Goal: Information Seeking & Learning: Learn about a topic

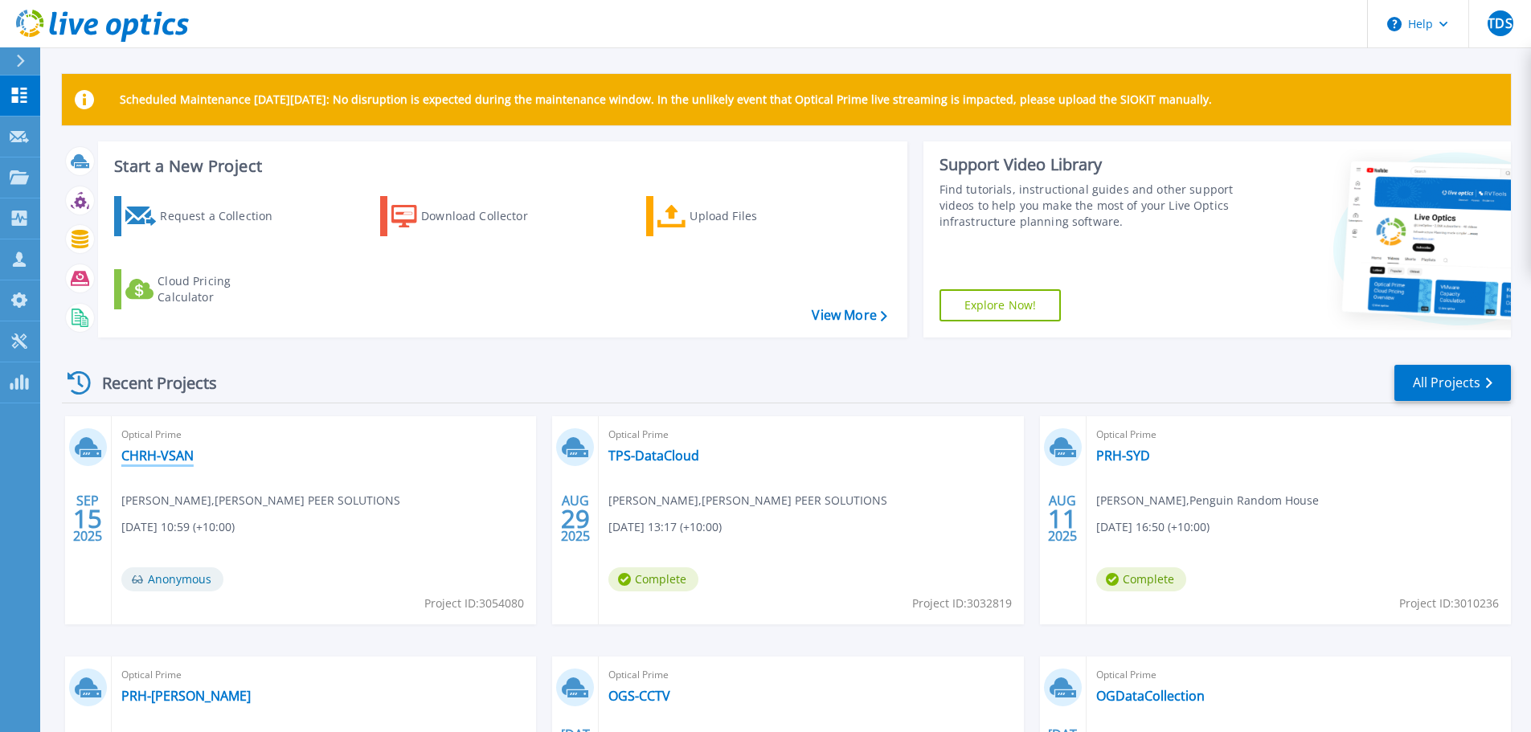
click at [179, 450] on link "CHRH-VSAN" at bounding box center [157, 456] width 72 height 16
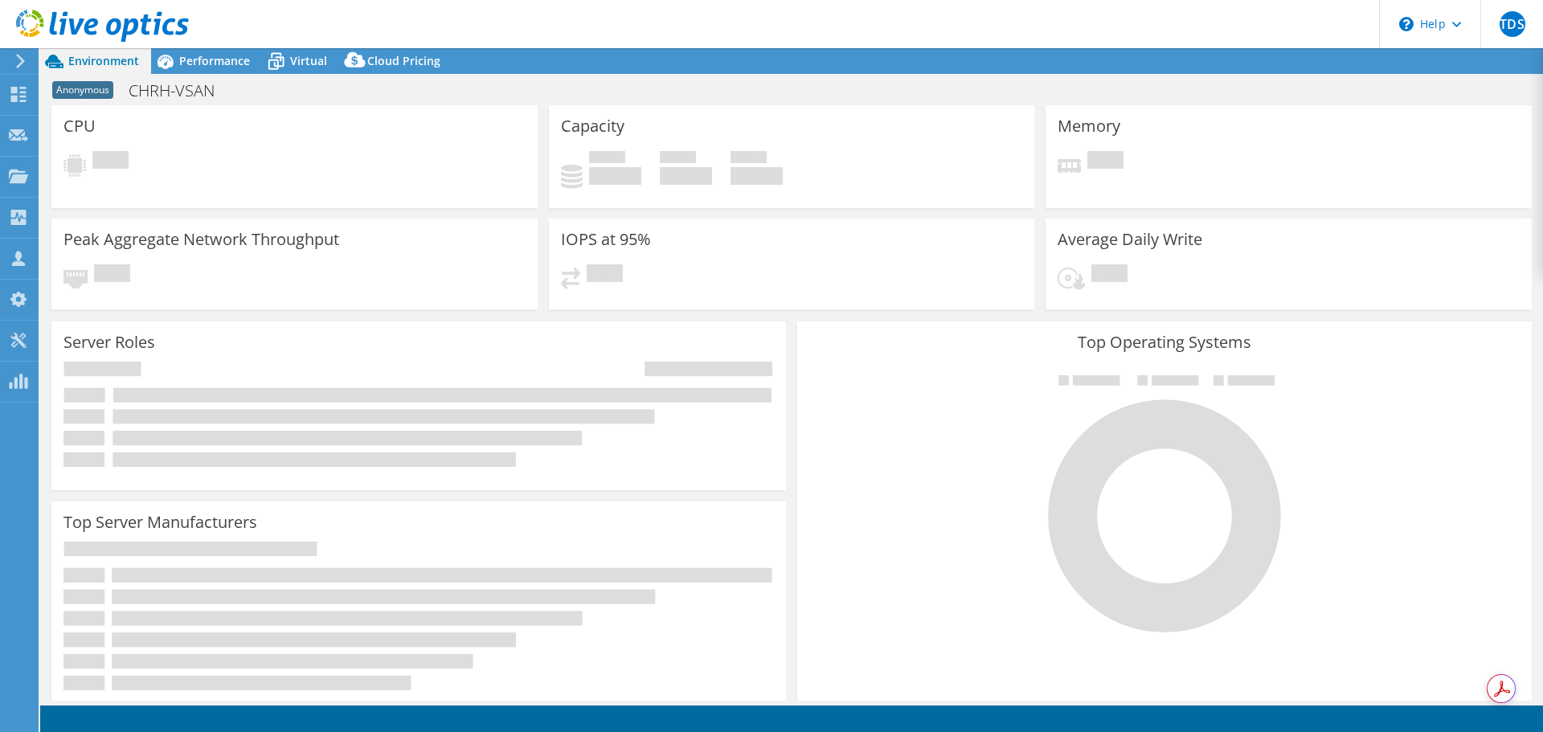
select select "USD"
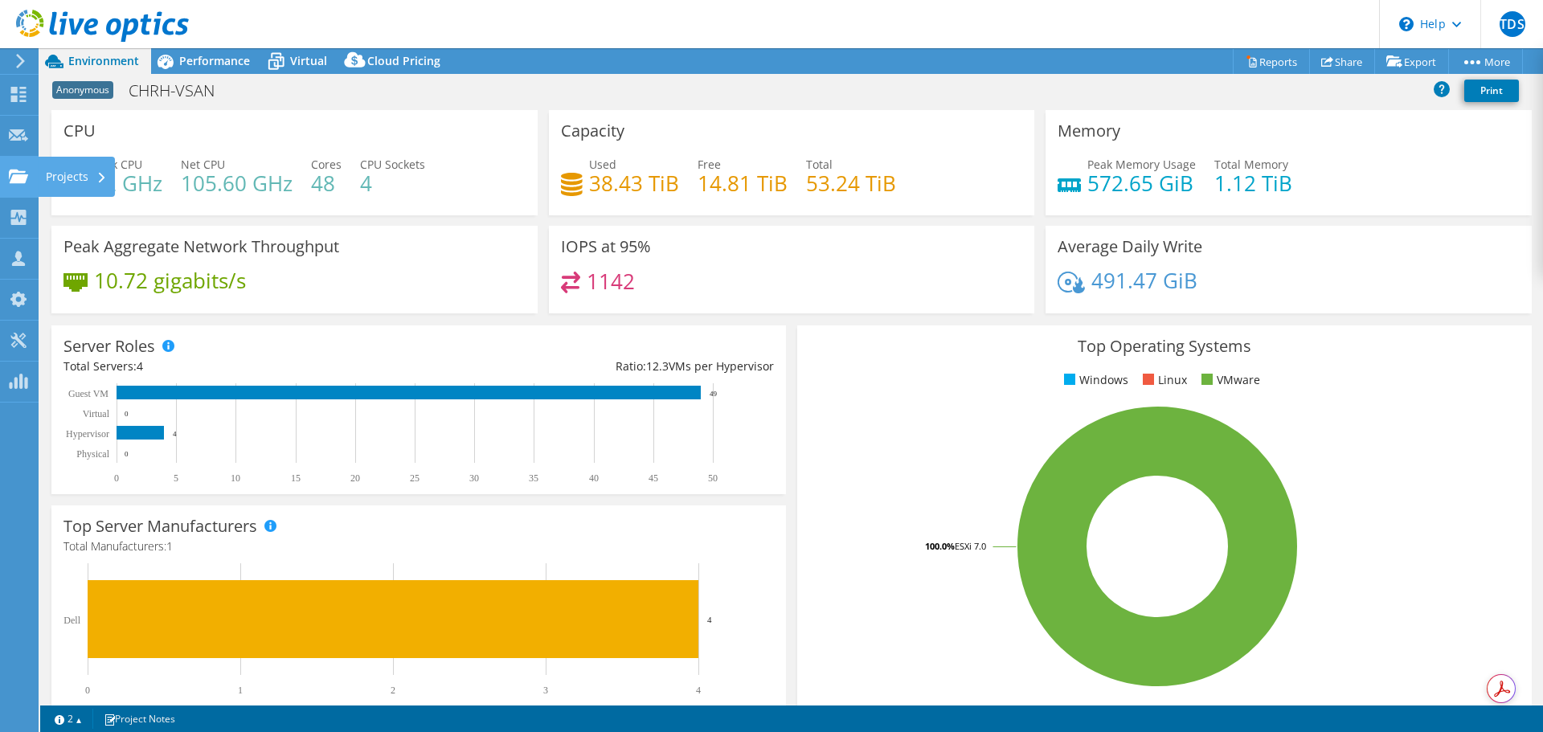
click at [51, 182] on div "Projects" at bounding box center [76, 177] width 77 height 40
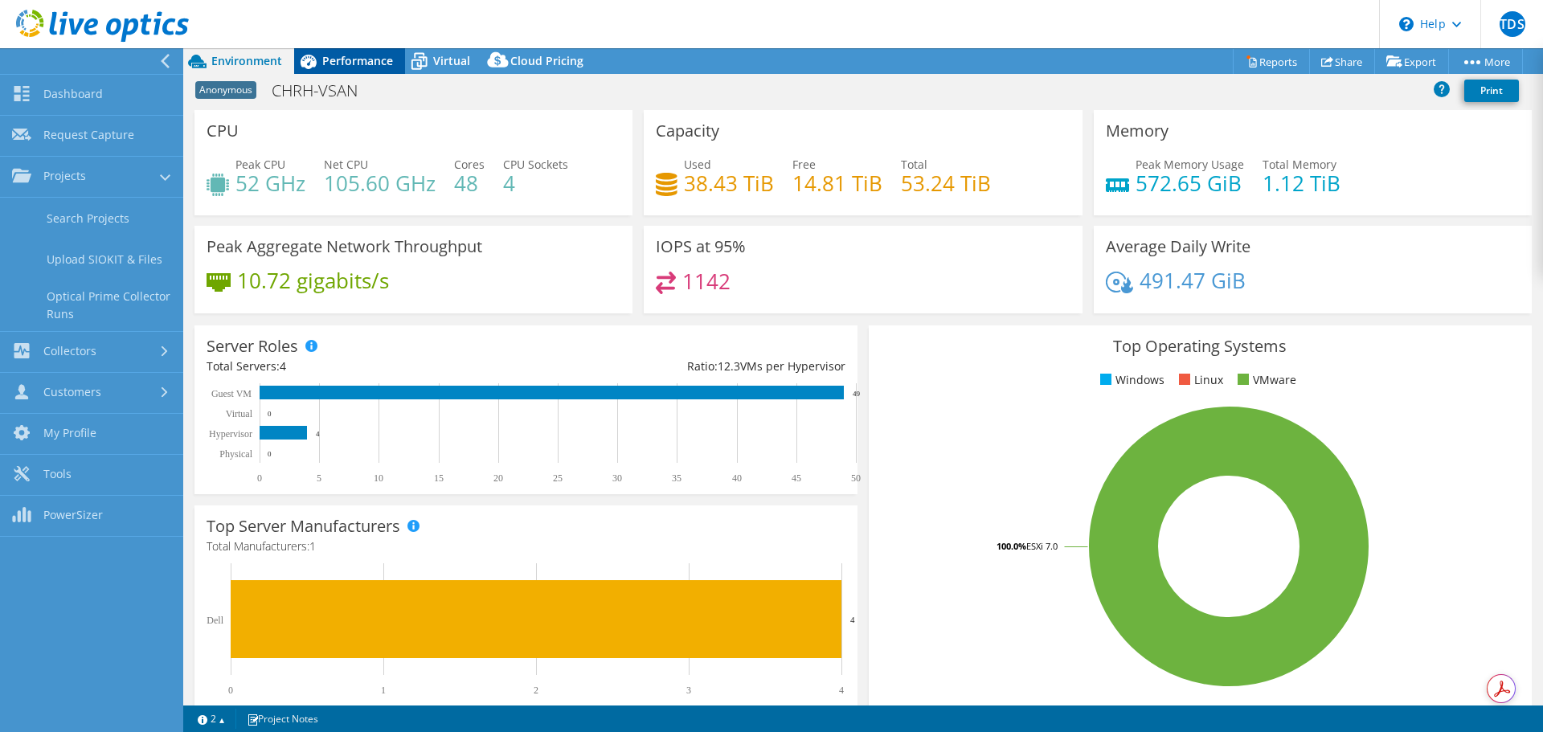
click at [354, 59] on span "Performance" at bounding box center [357, 60] width 71 height 15
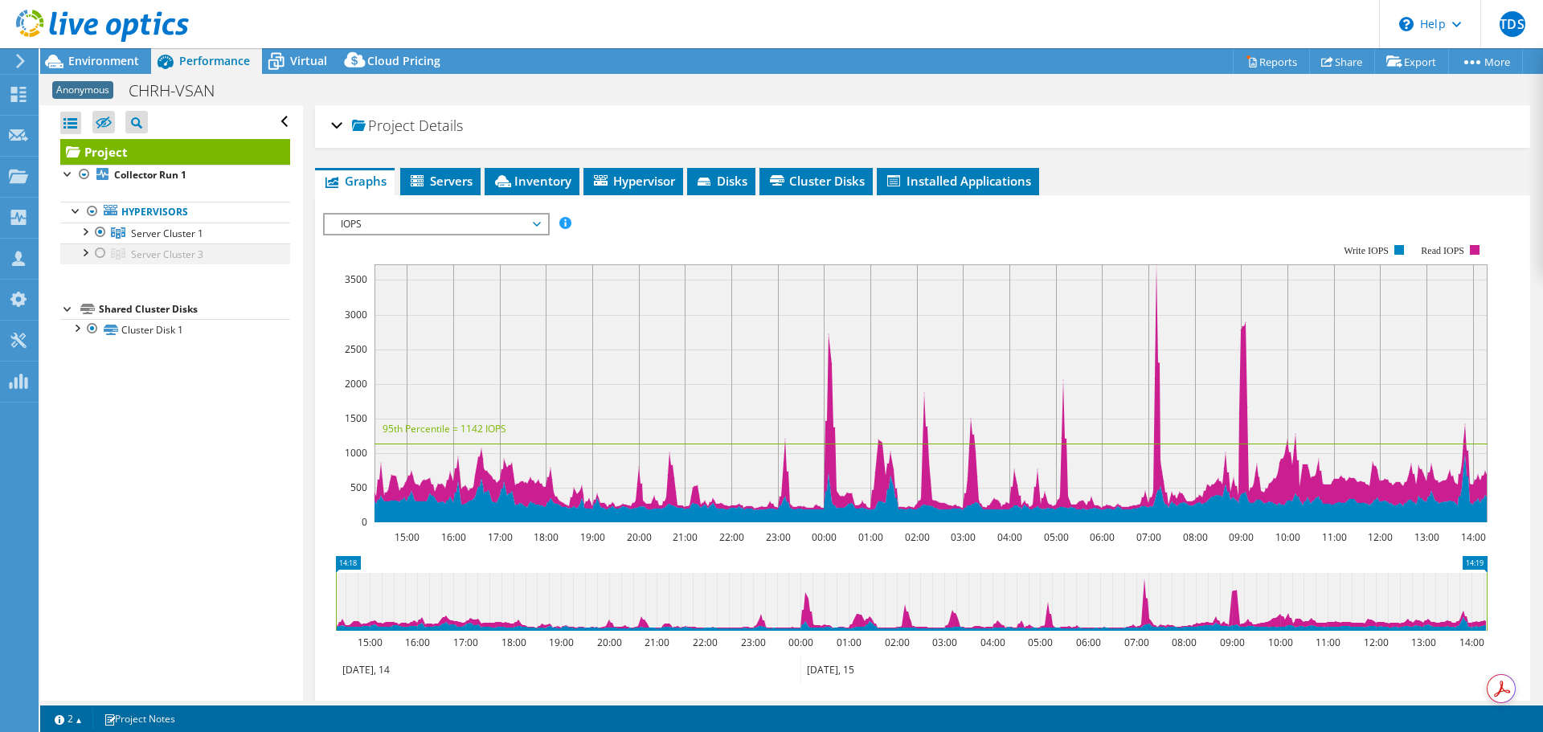
click at [83, 256] on div at bounding box center [84, 251] width 16 height 16
click at [185, 256] on span "Server Cluster 3" at bounding box center [167, 254] width 72 height 14
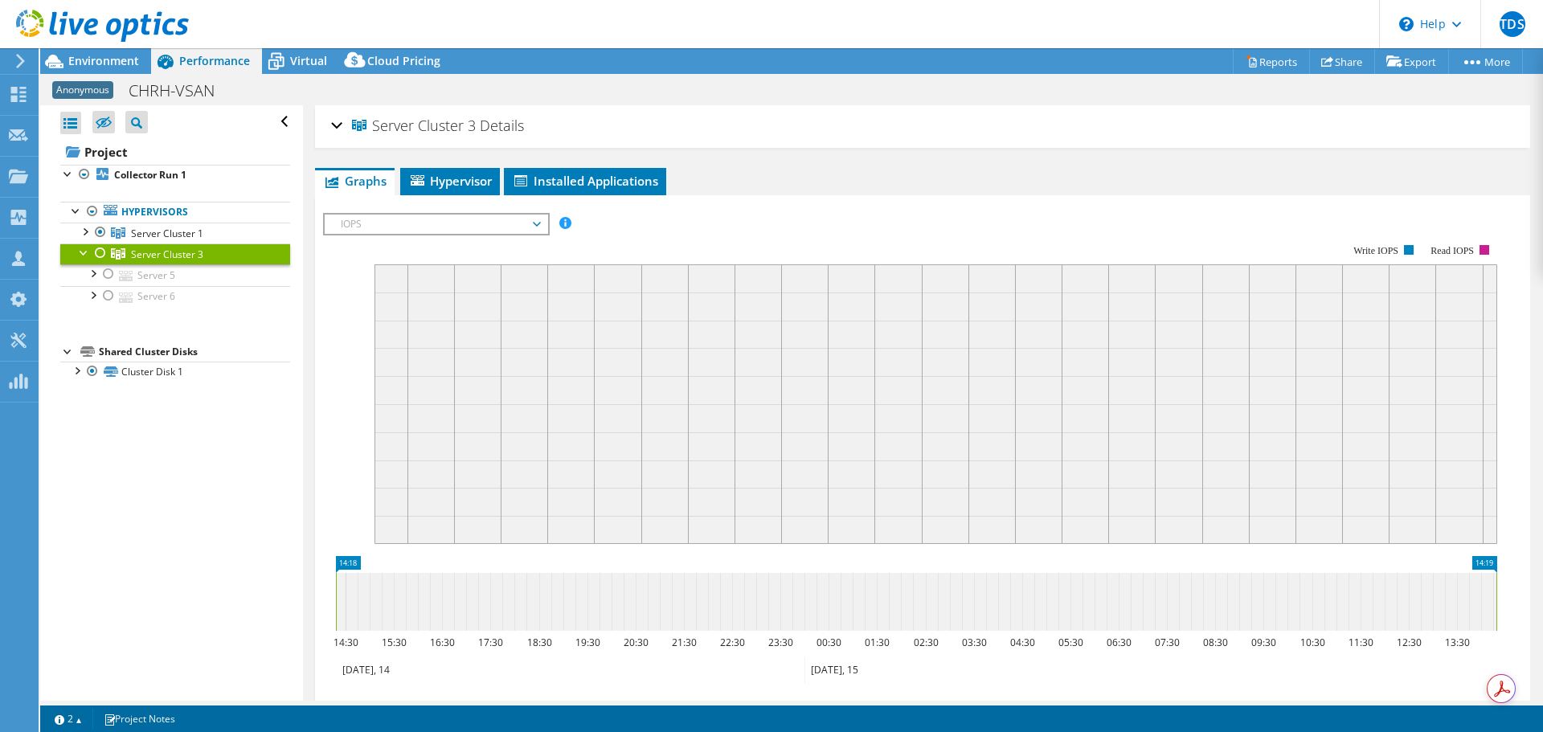
click at [102, 256] on div at bounding box center [100, 252] width 16 height 19
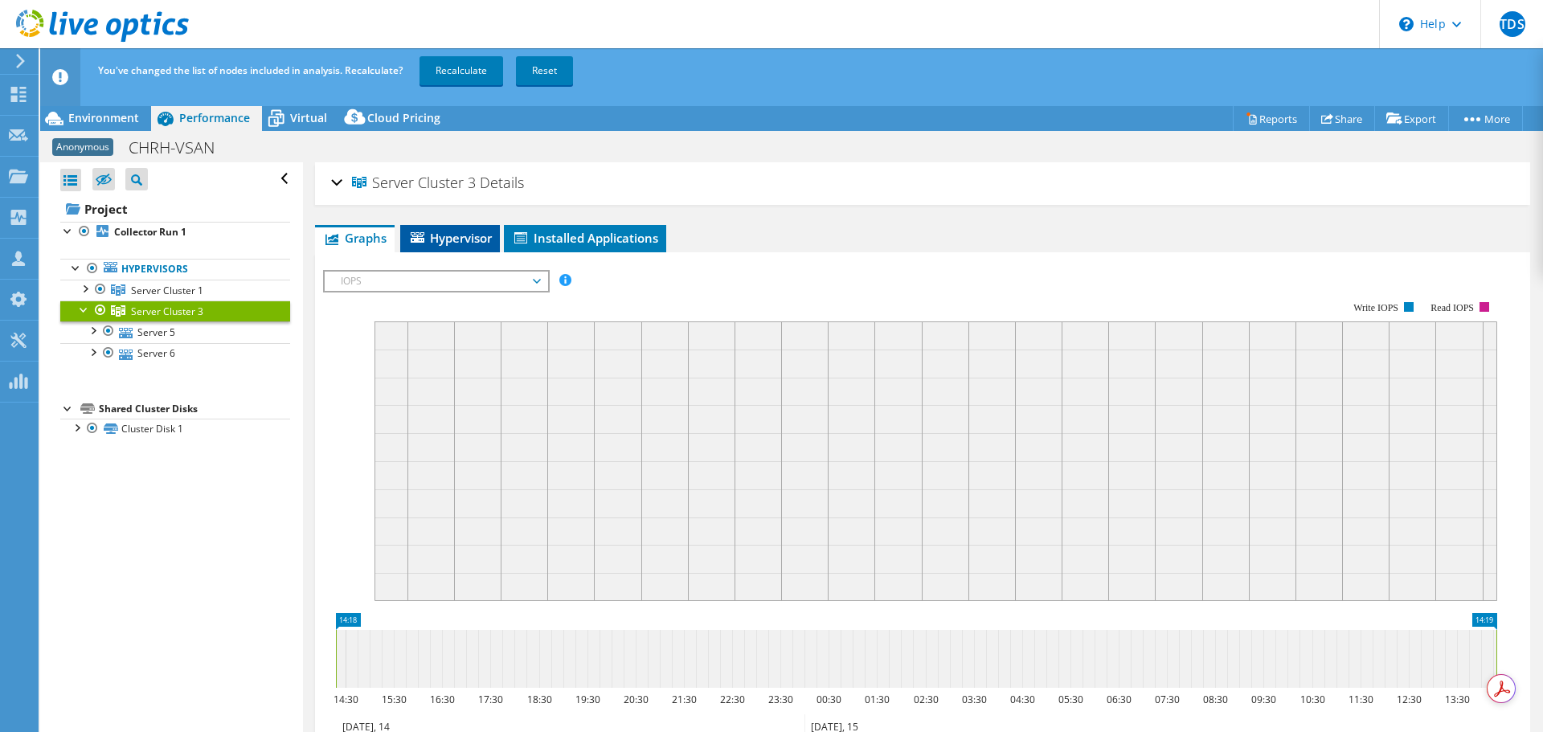
click at [471, 247] on li "Hypervisor" at bounding box center [450, 238] width 100 height 27
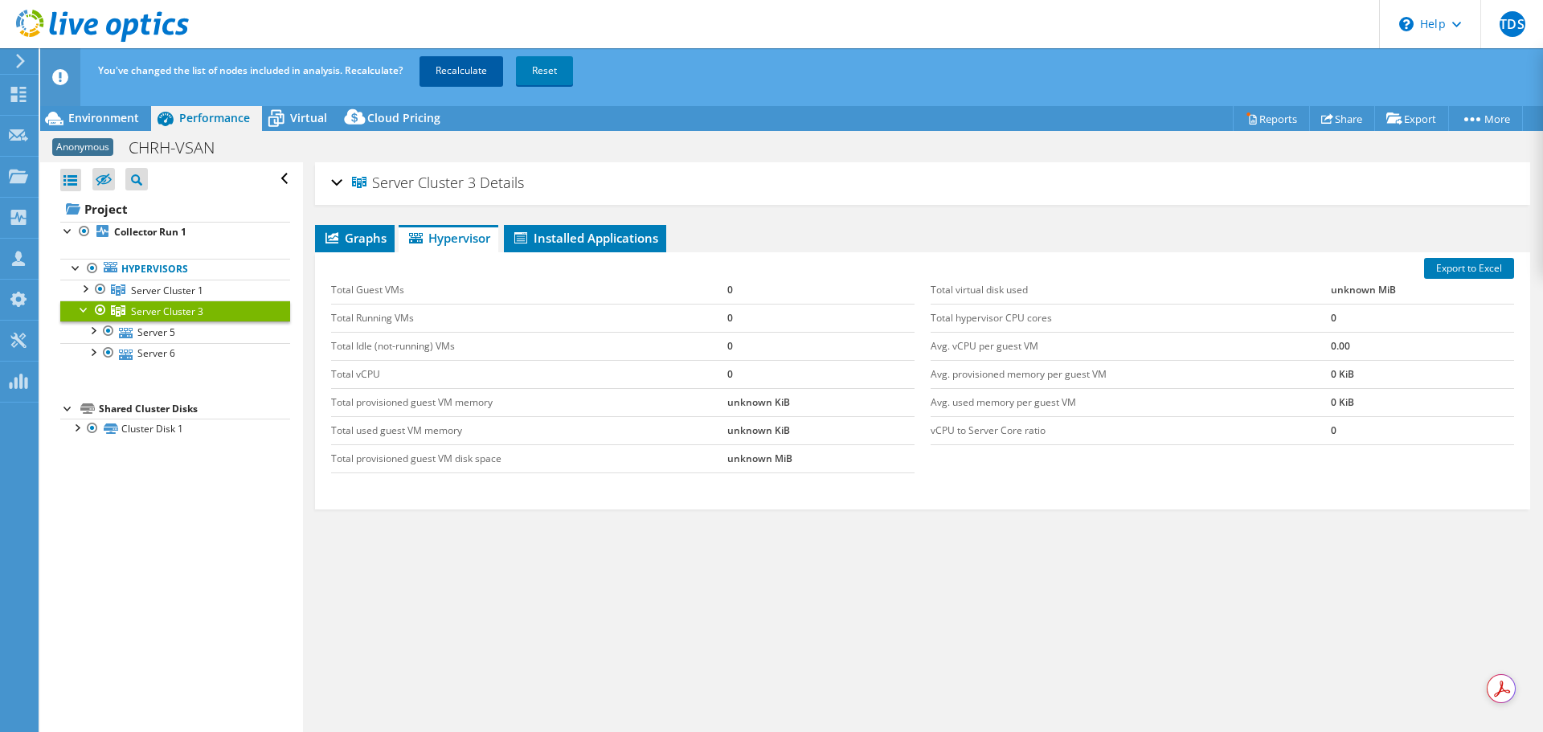
click at [475, 83] on link "Recalculate" at bounding box center [461, 70] width 84 height 29
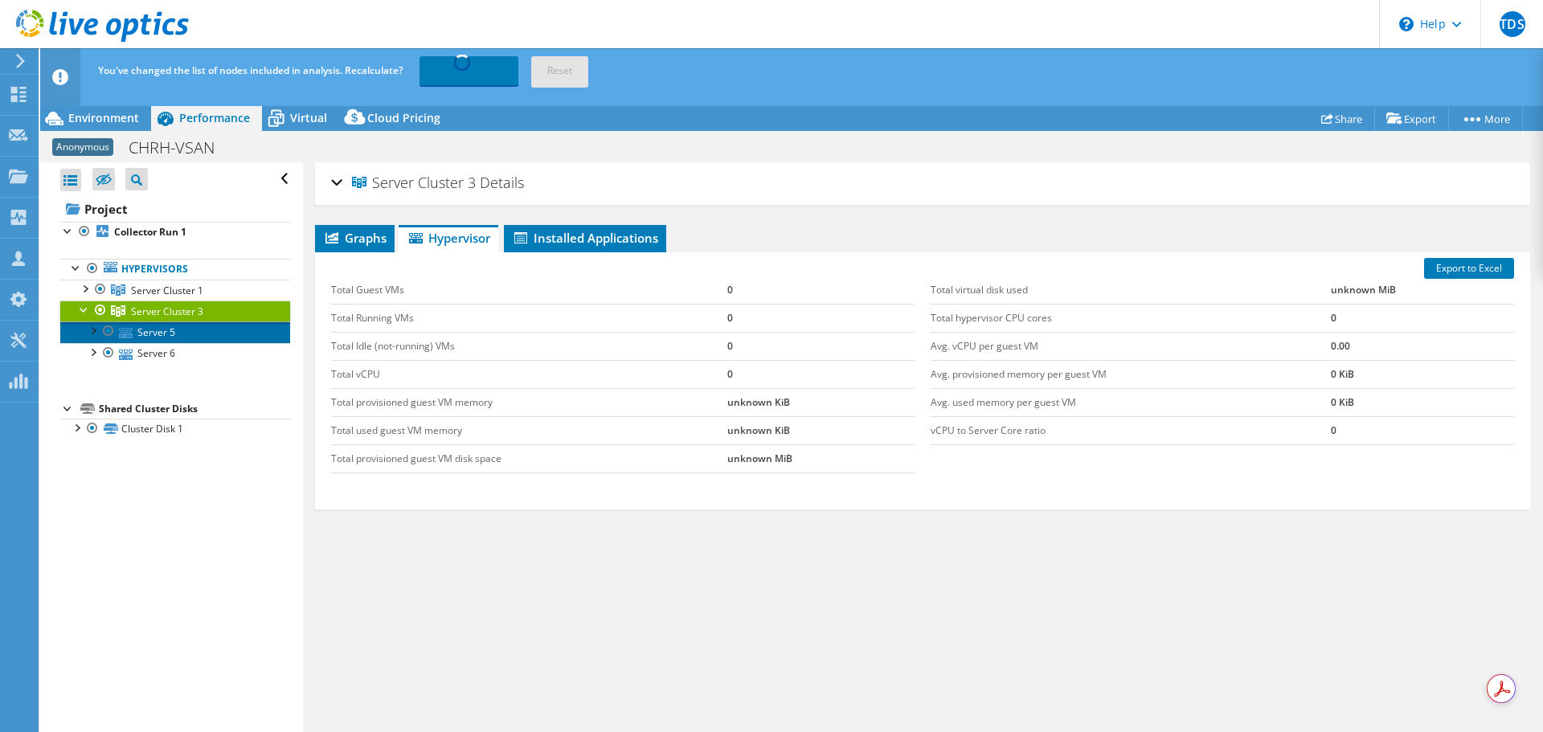
click at [155, 340] on link "Server 5" at bounding box center [175, 331] width 230 height 21
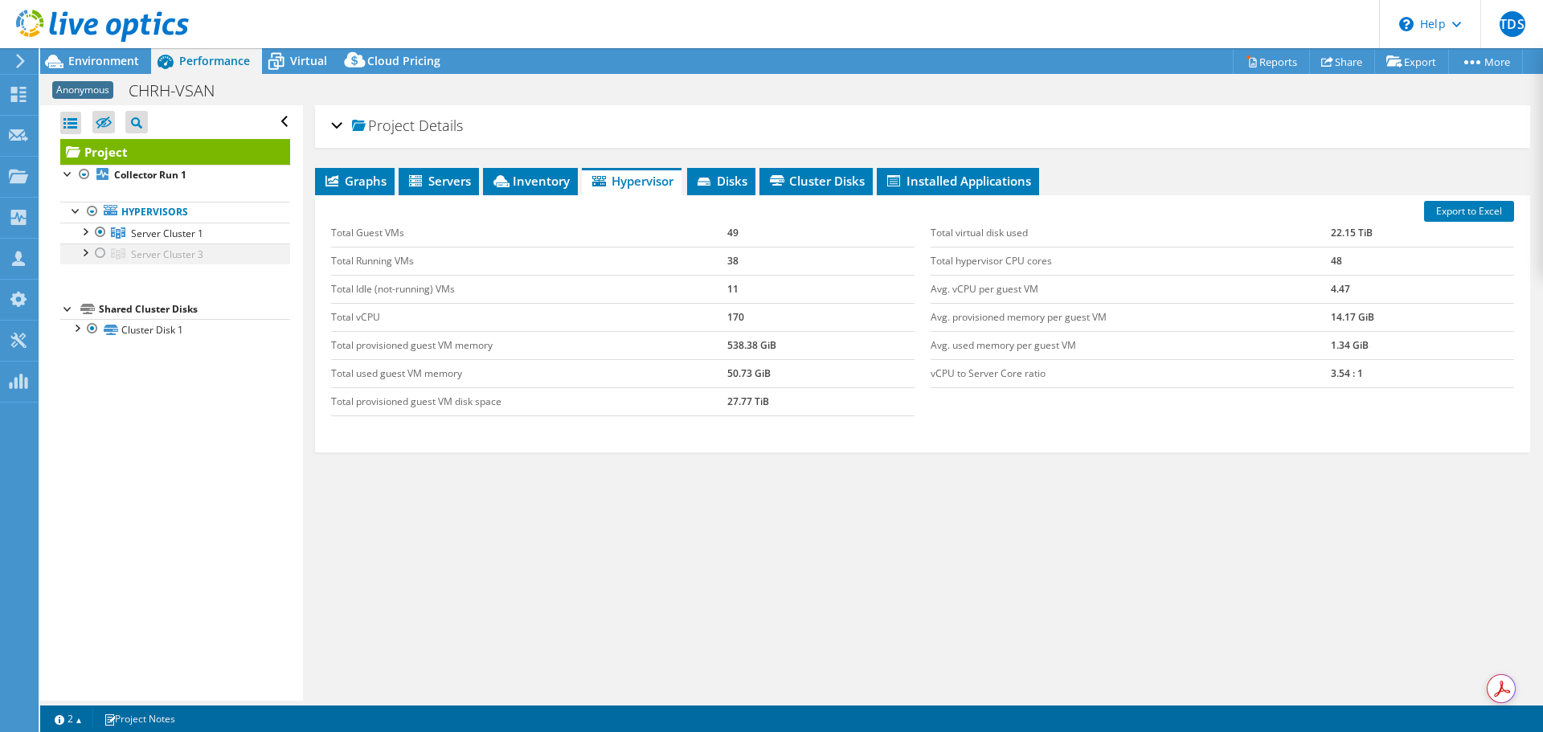
click at [87, 252] on div at bounding box center [84, 251] width 16 height 16
click at [104, 252] on div at bounding box center [100, 252] width 16 height 19
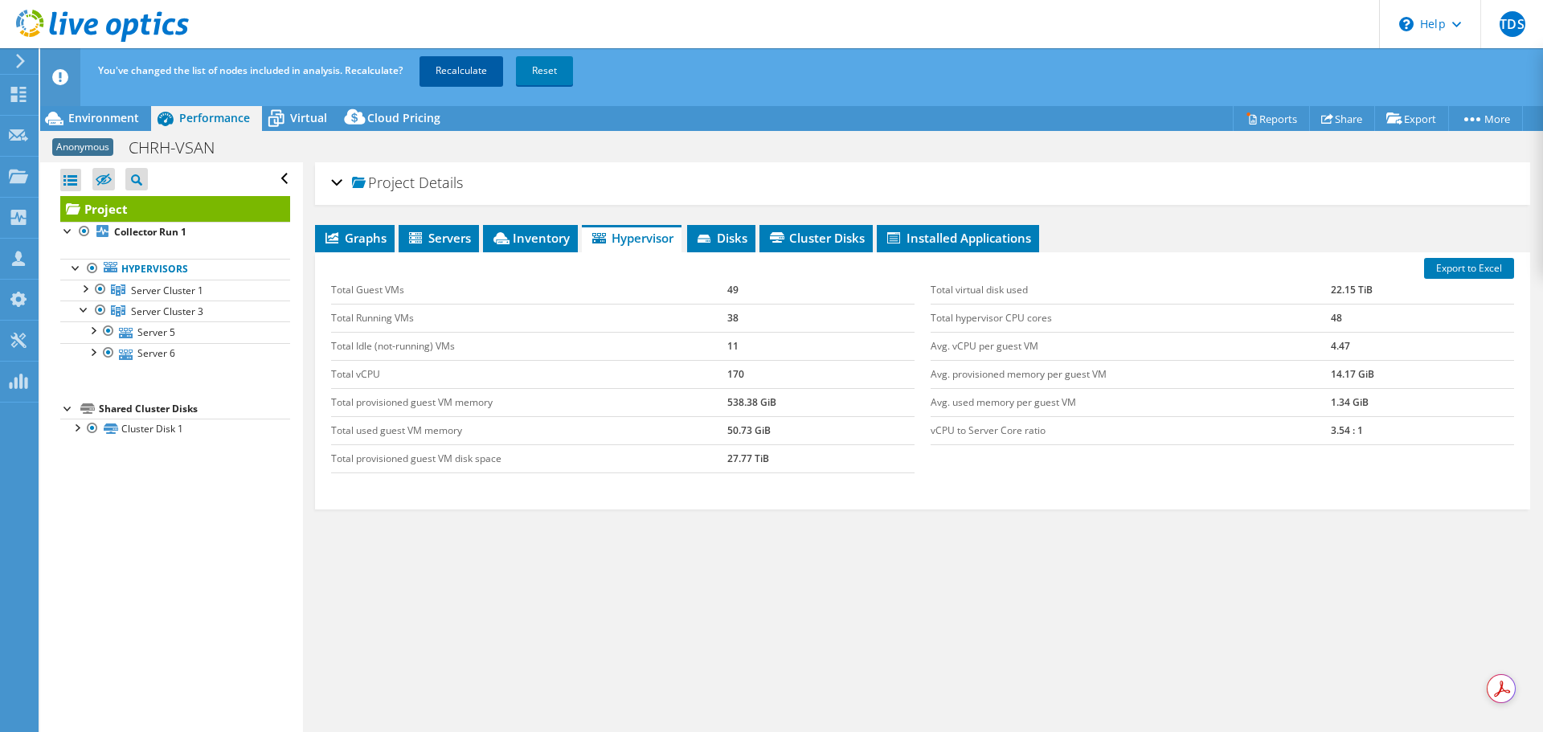
click at [469, 65] on link "Recalculate" at bounding box center [461, 70] width 84 height 29
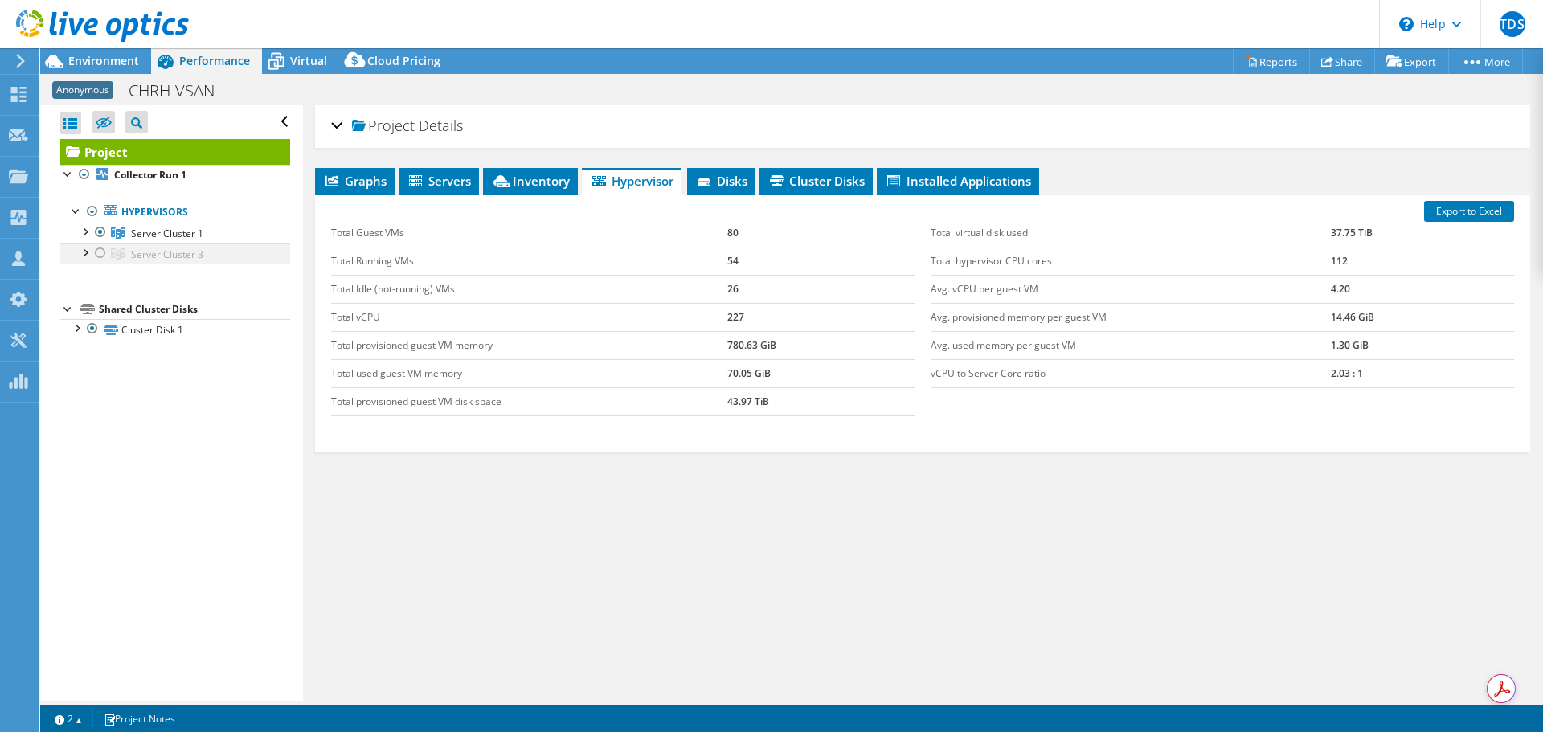
click at [82, 256] on div at bounding box center [84, 251] width 16 height 16
click at [98, 258] on div at bounding box center [100, 252] width 16 height 19
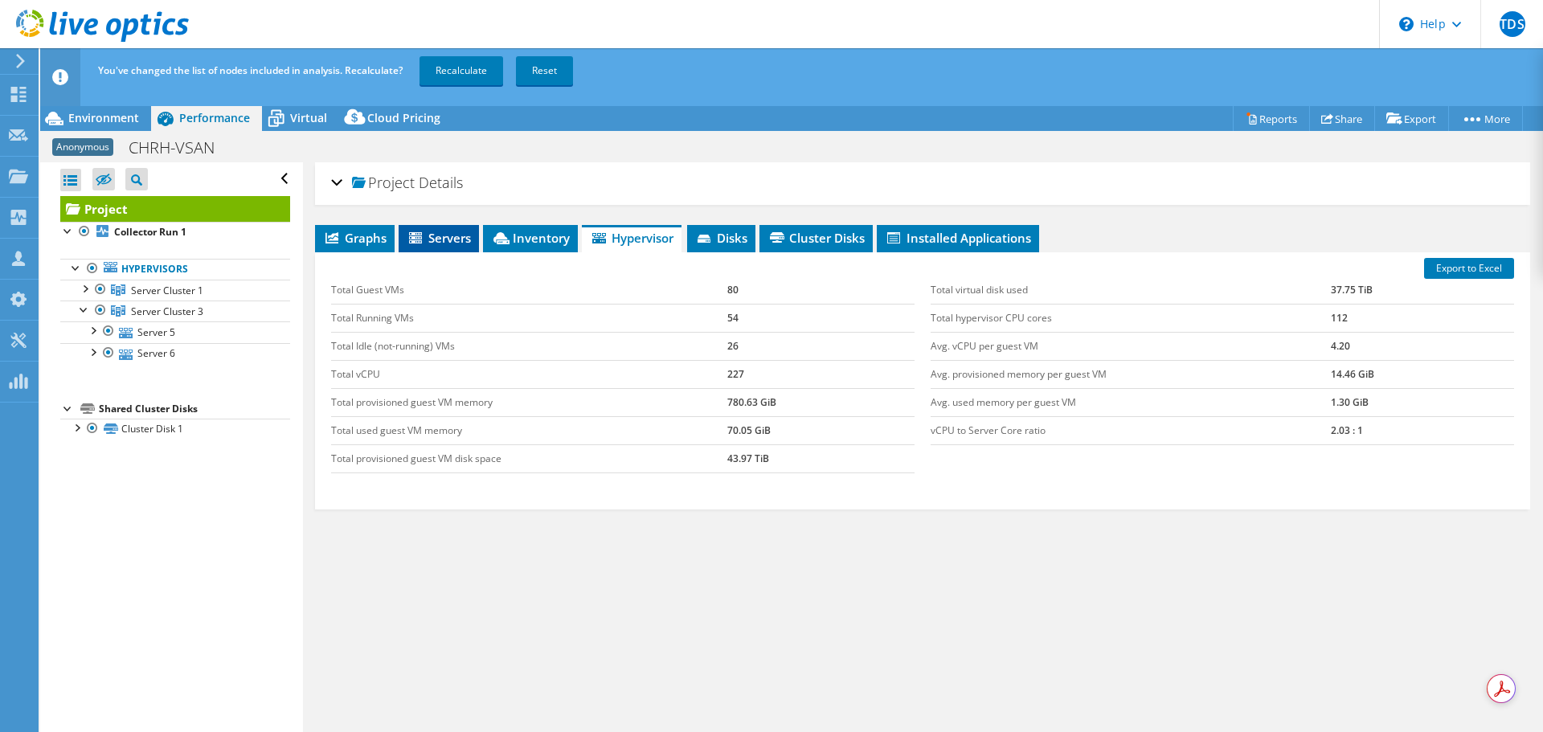
click at [448, 242] on span "Servers" at bounding box center [439, 238] width 64 height 16
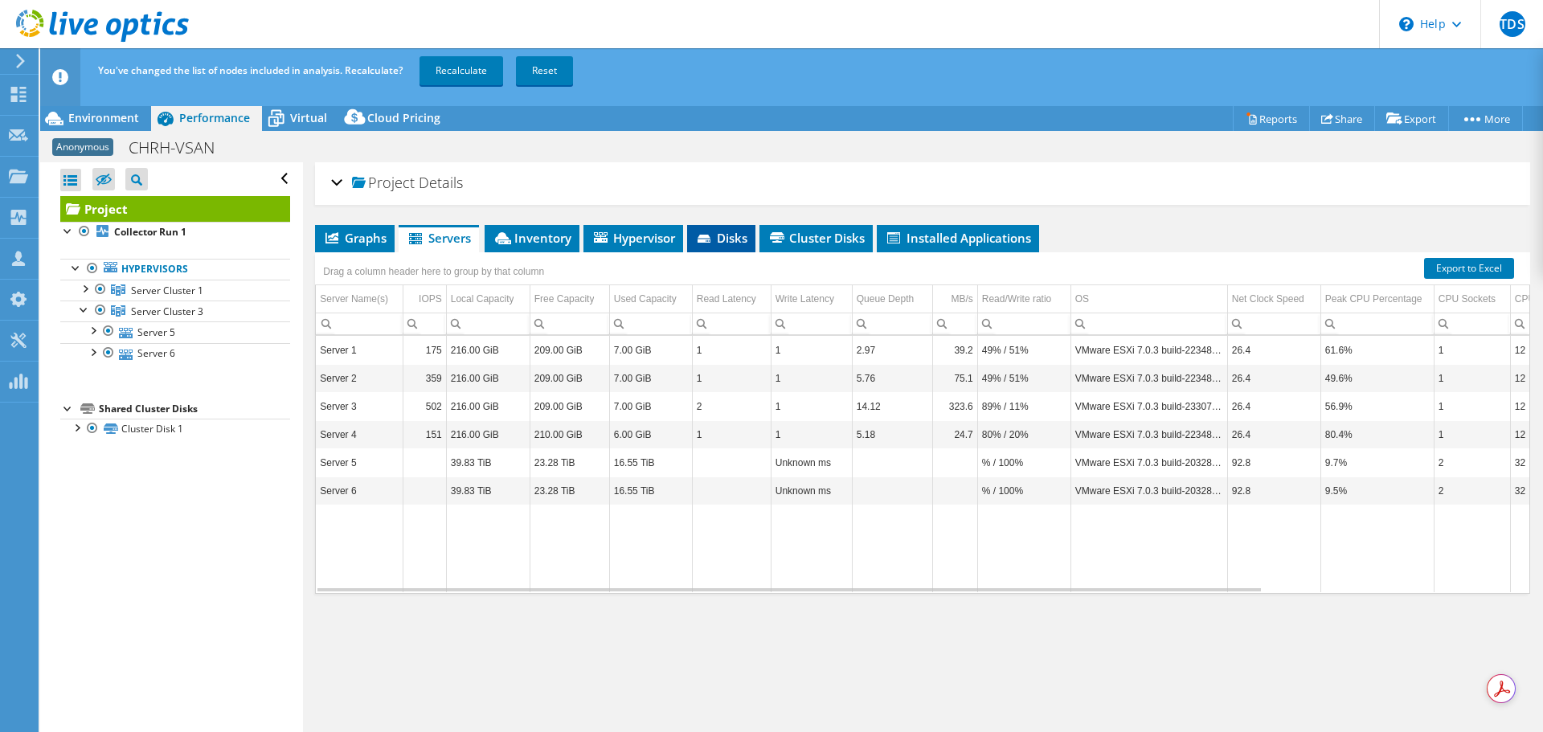
click at [736, 249] on li "Disks" at bounding box center [721, 238] width 68 height 27
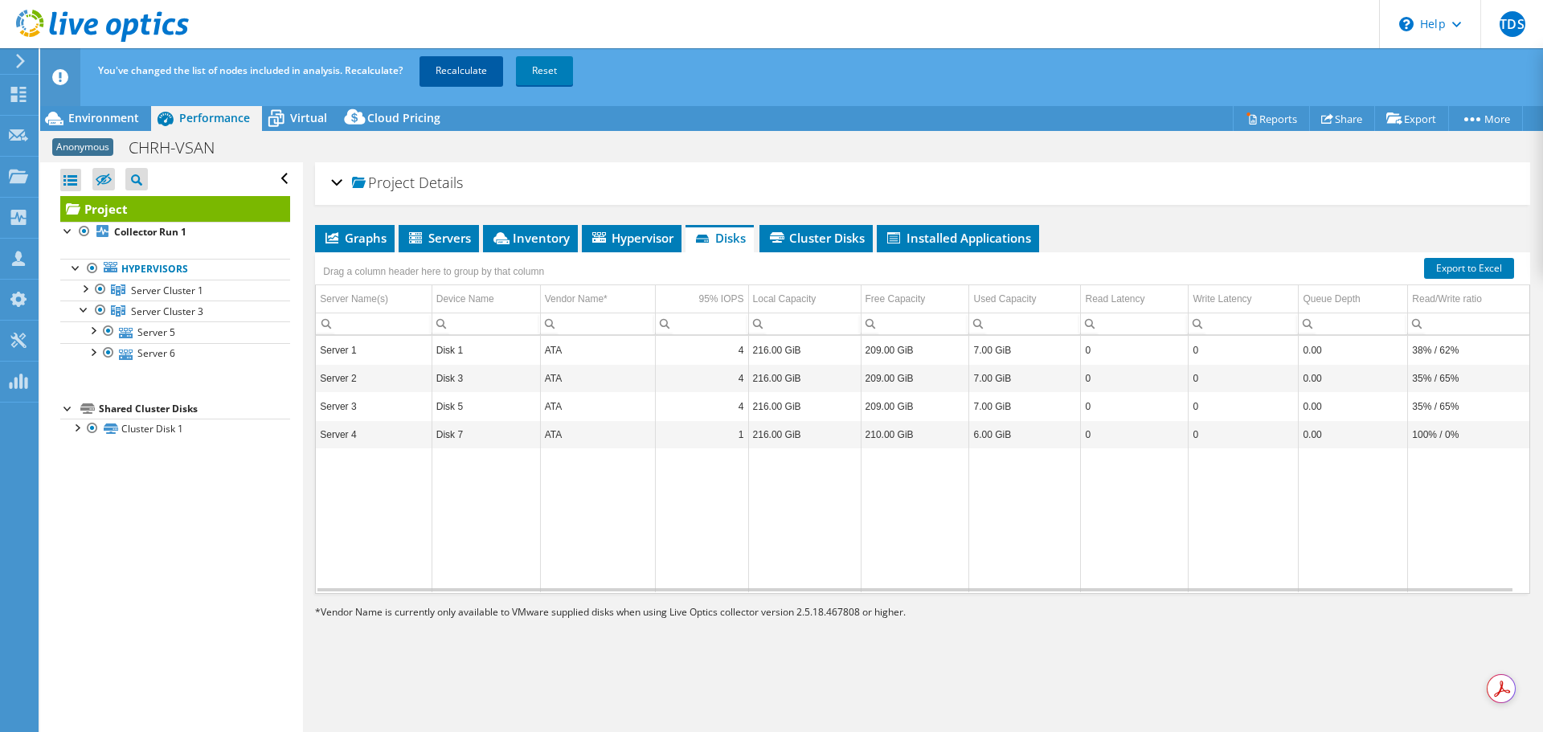
click at [477, 81] on link "Recalculate" at bounding box center [461, 70] width 84 height 29
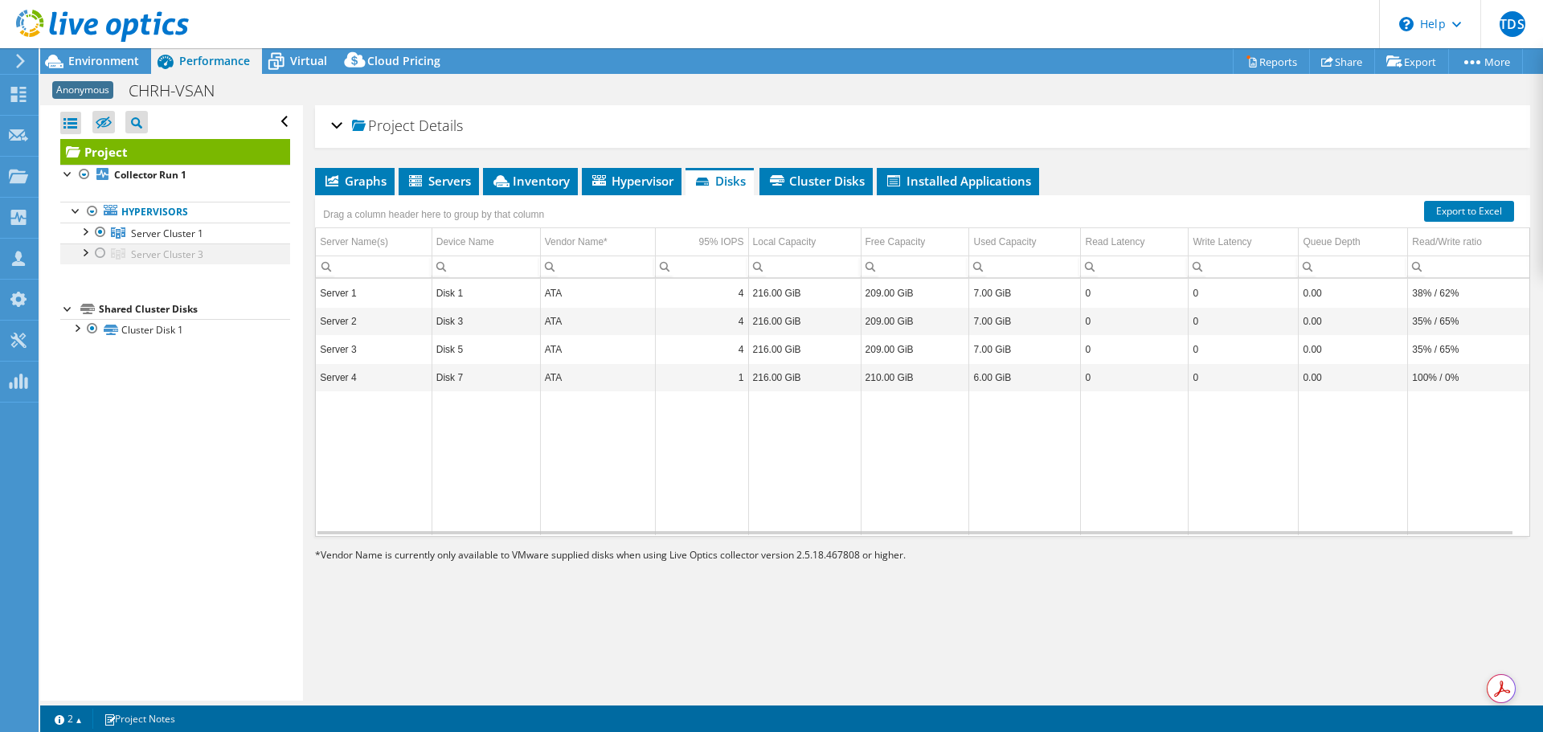
click at [87, 258] on div at bounding box center [84, 251] width 16 height 16
click at [100, 253] on div at bounding box center [100, 252] width 16 height 19
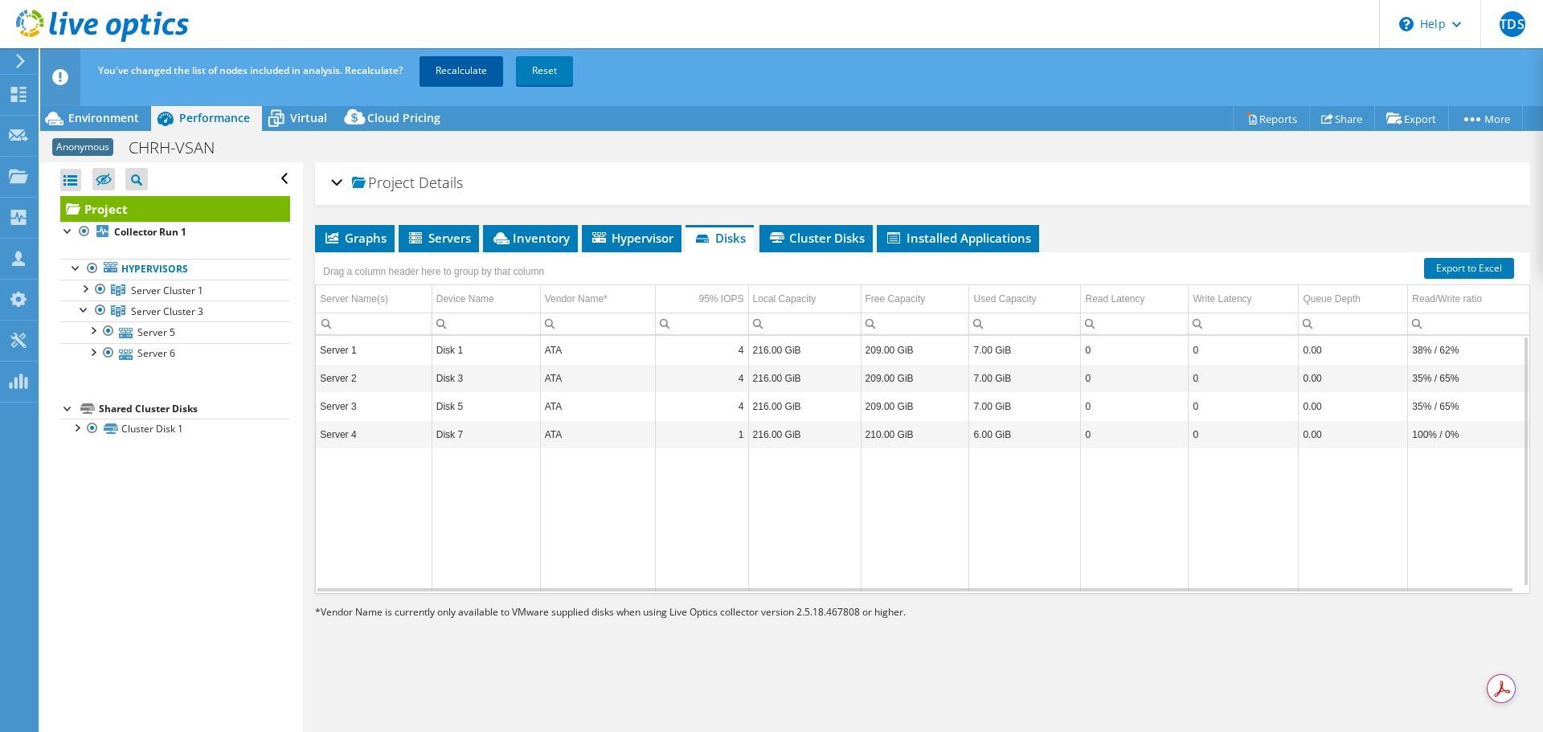
click at [487, 68] on link "Recalculate" at bounding box center [461, 70] width 84 height 29
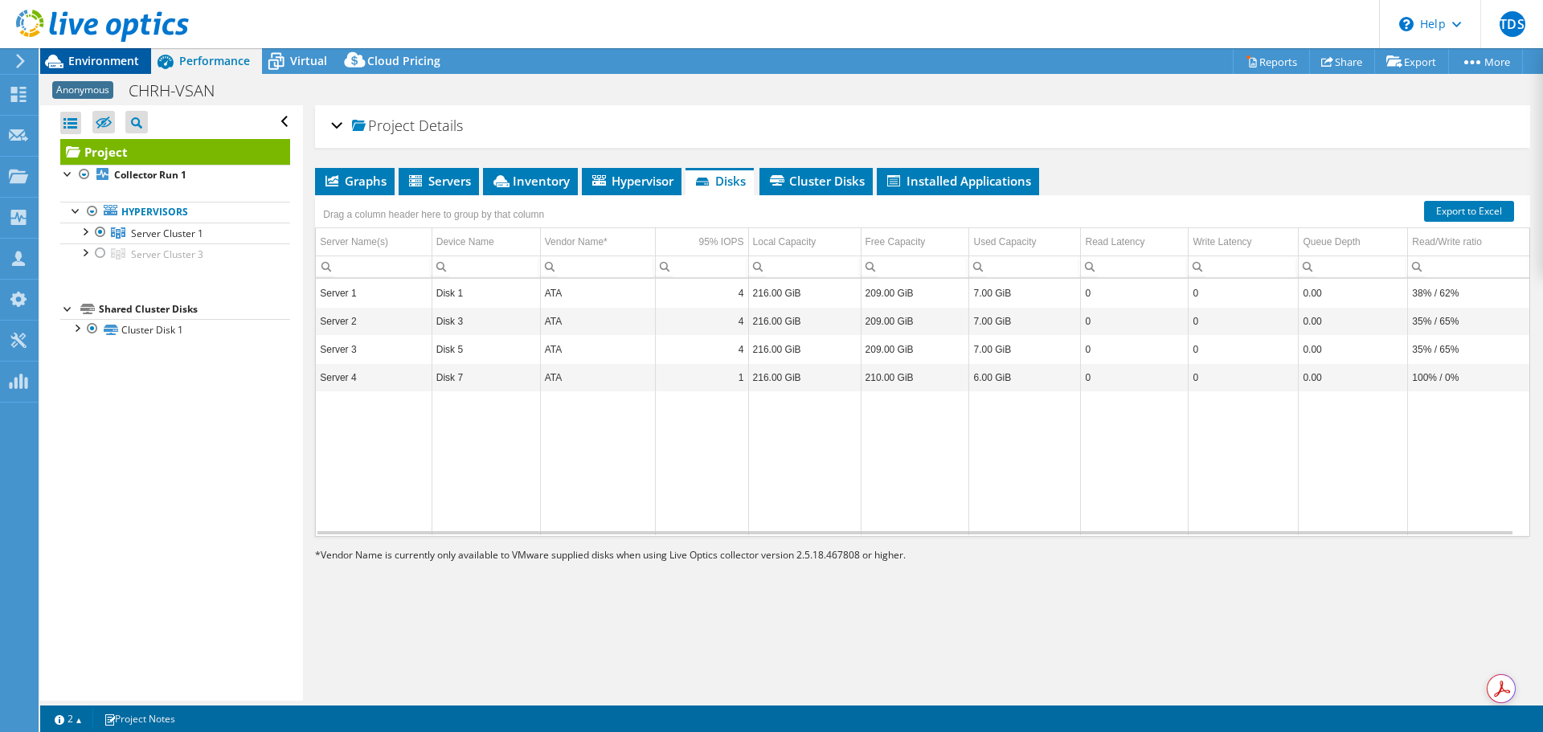
click at [113, 59] on span "Environment" at bounding box center [103, 60] width 71 height 15
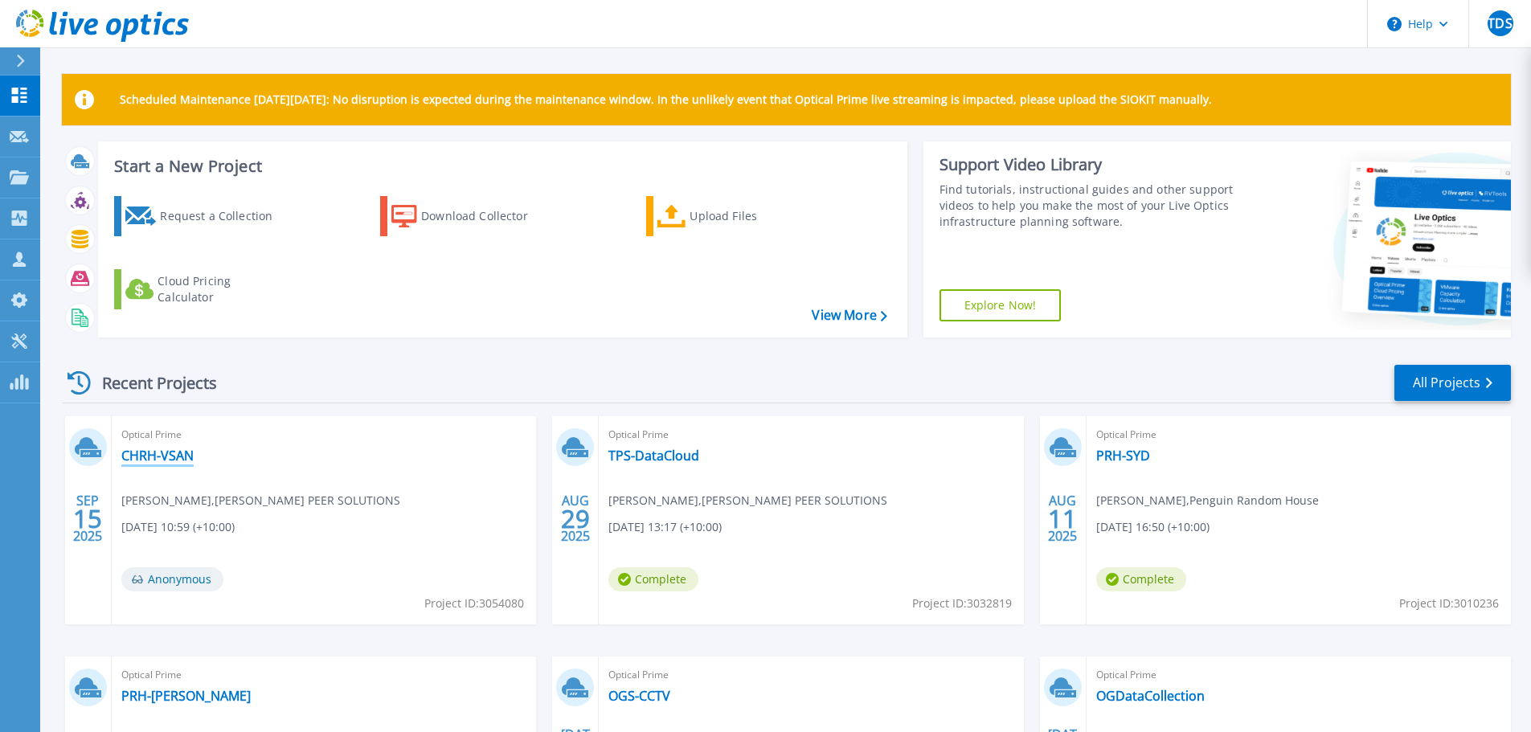
click at [186, 454] on link "CHRH-VSAN" at bounding box center [157, 456] width 72 height 16
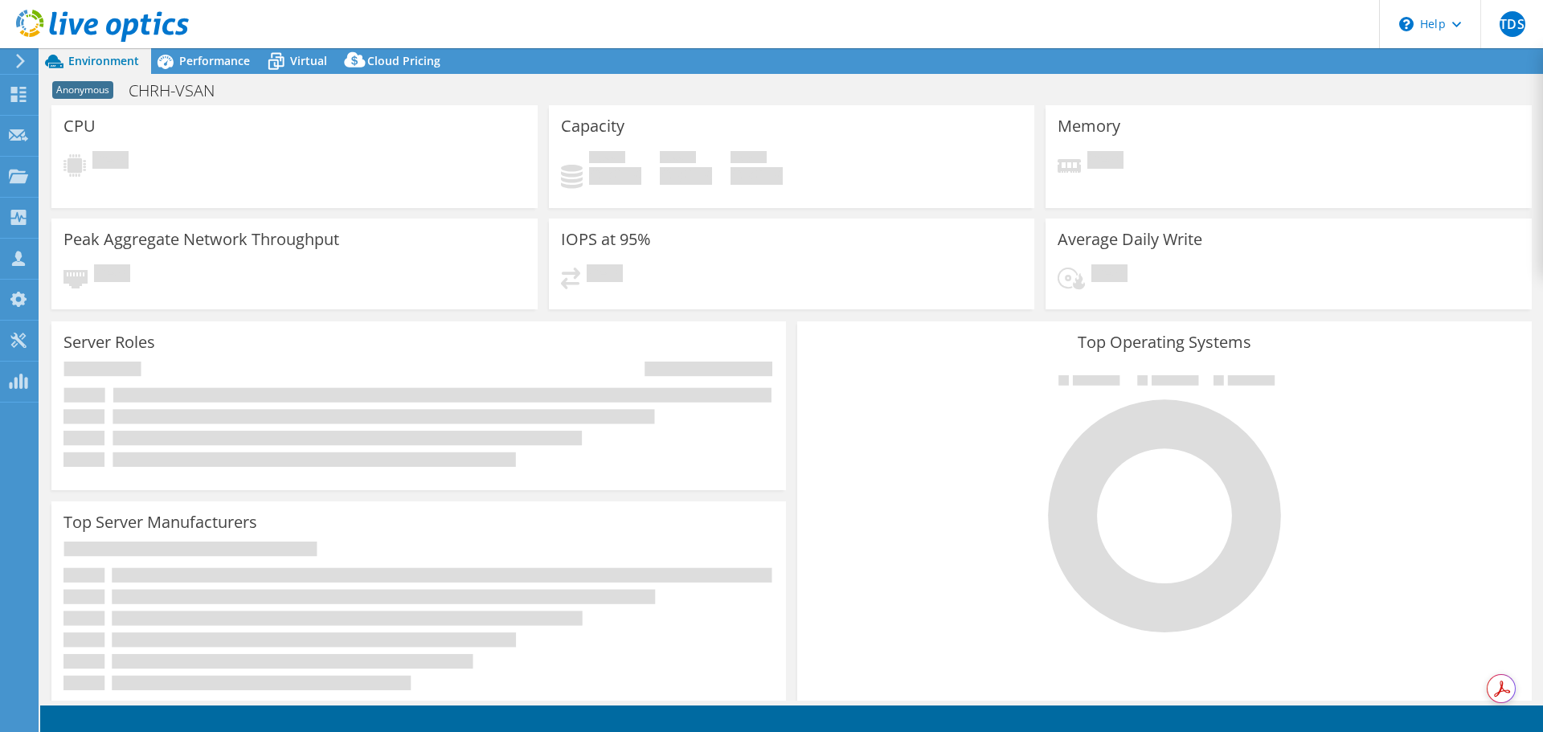
select select "USD"
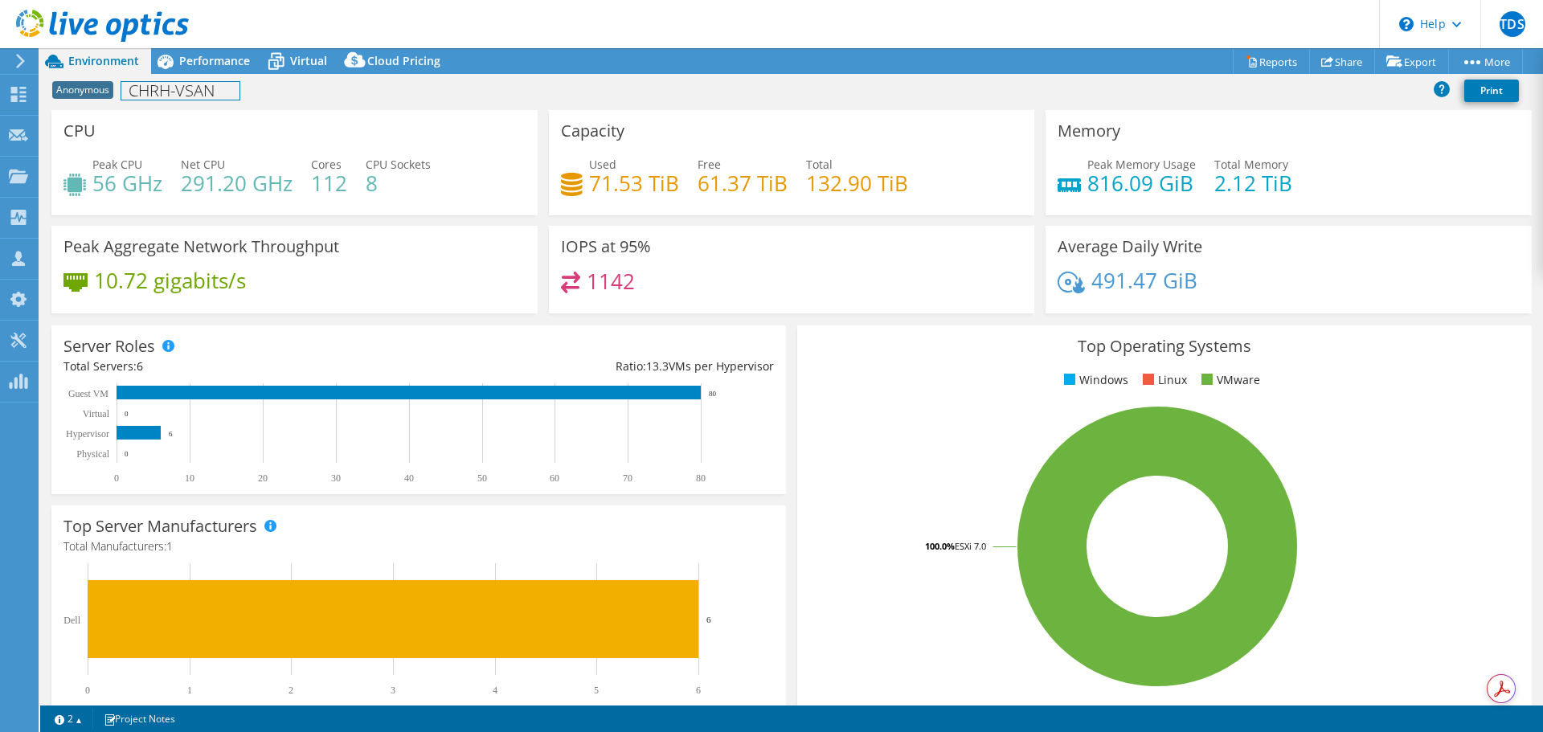
click at [224, 77] on div "Anonymous CHRH-VSAN Print" at bounding box center [791, 91] width 1503 height 30
click at [226, 67] on span "Performance" at bounding box center [214, 60] width 71 height 15
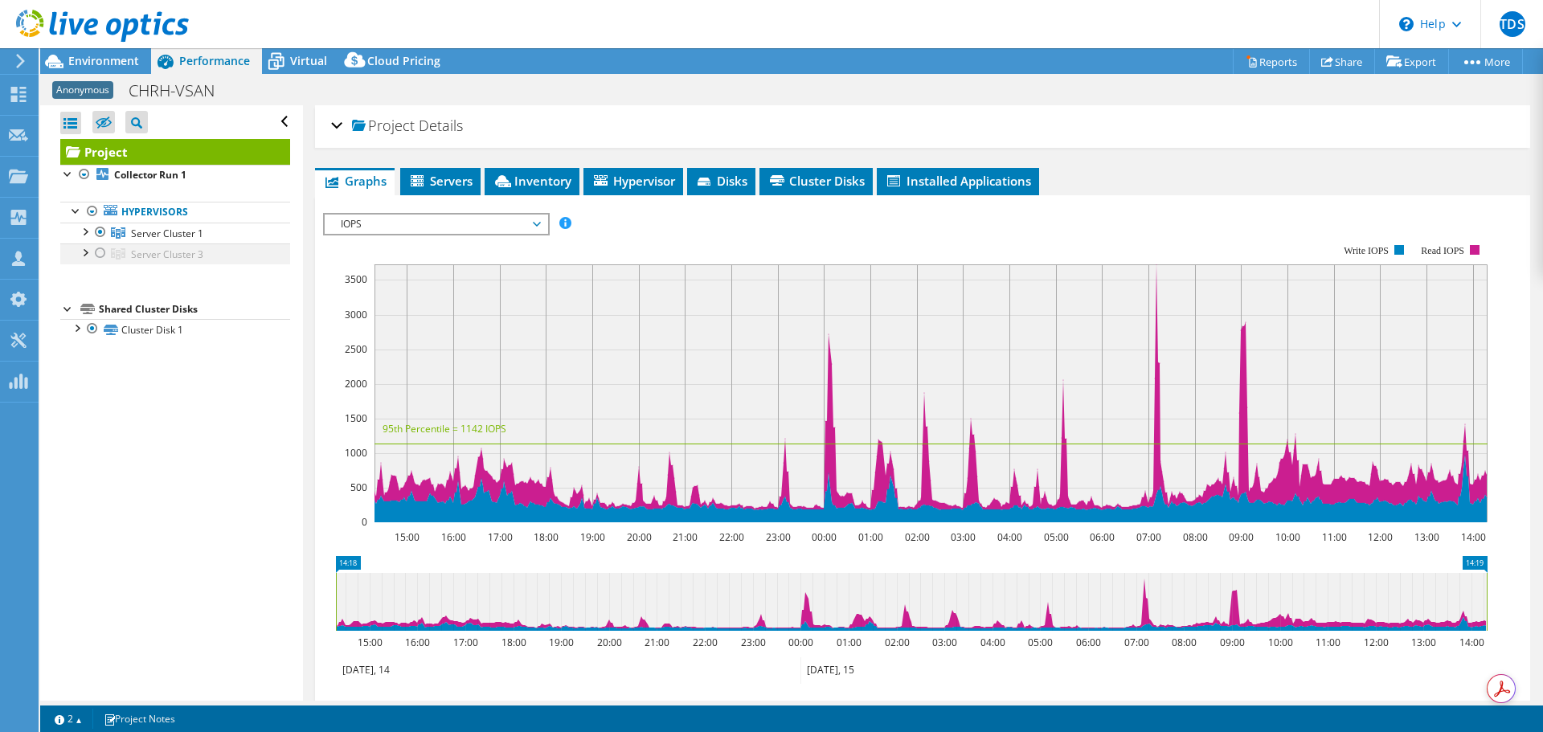
click at [84, 251] on div at bounding box center [84, 251] width 16 height 16
click at [103, 251] on div at bounding box center [100, 252] width 16 height 19
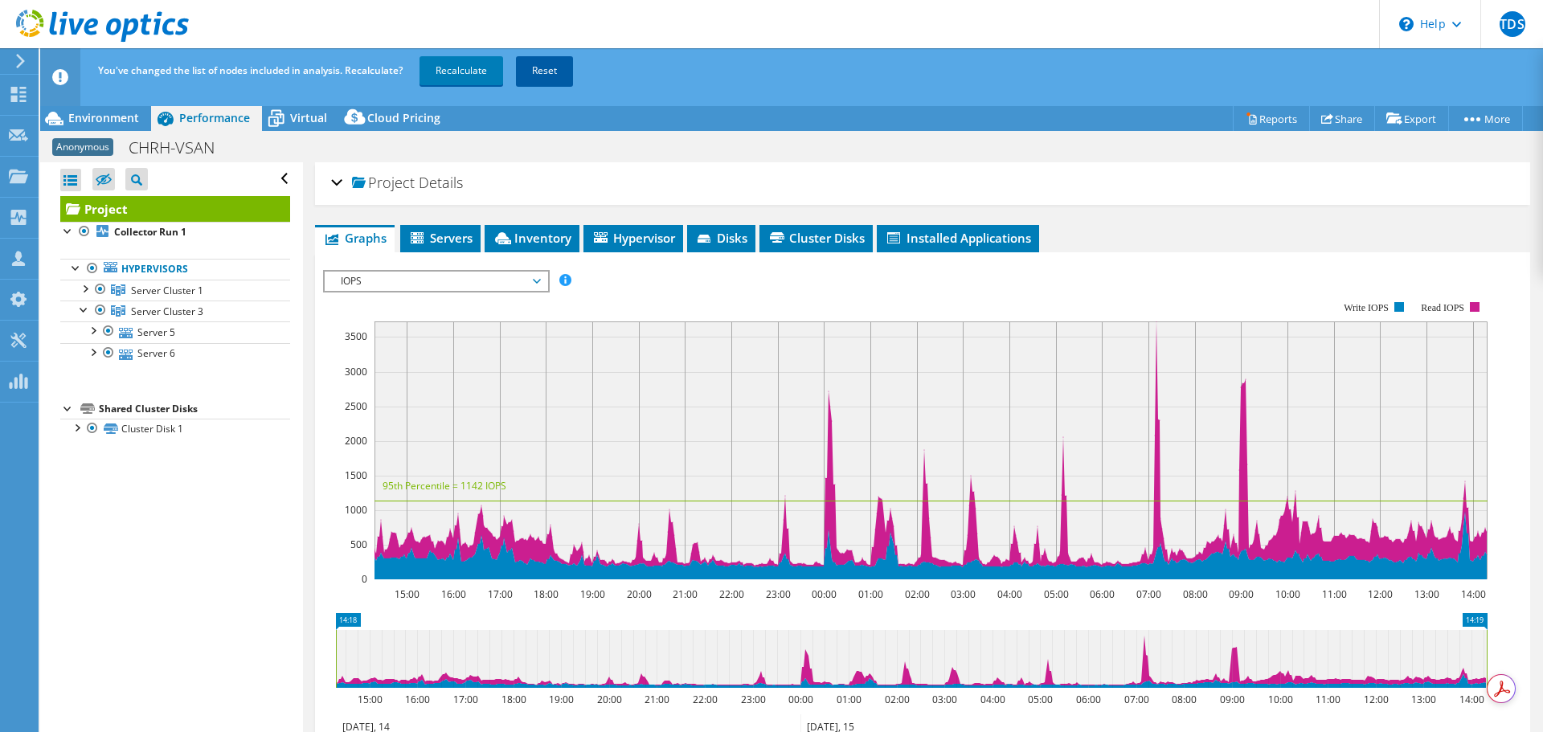
click at [566, 71] on link "Reset" at bounding box center [544, 70] width 57 height 29
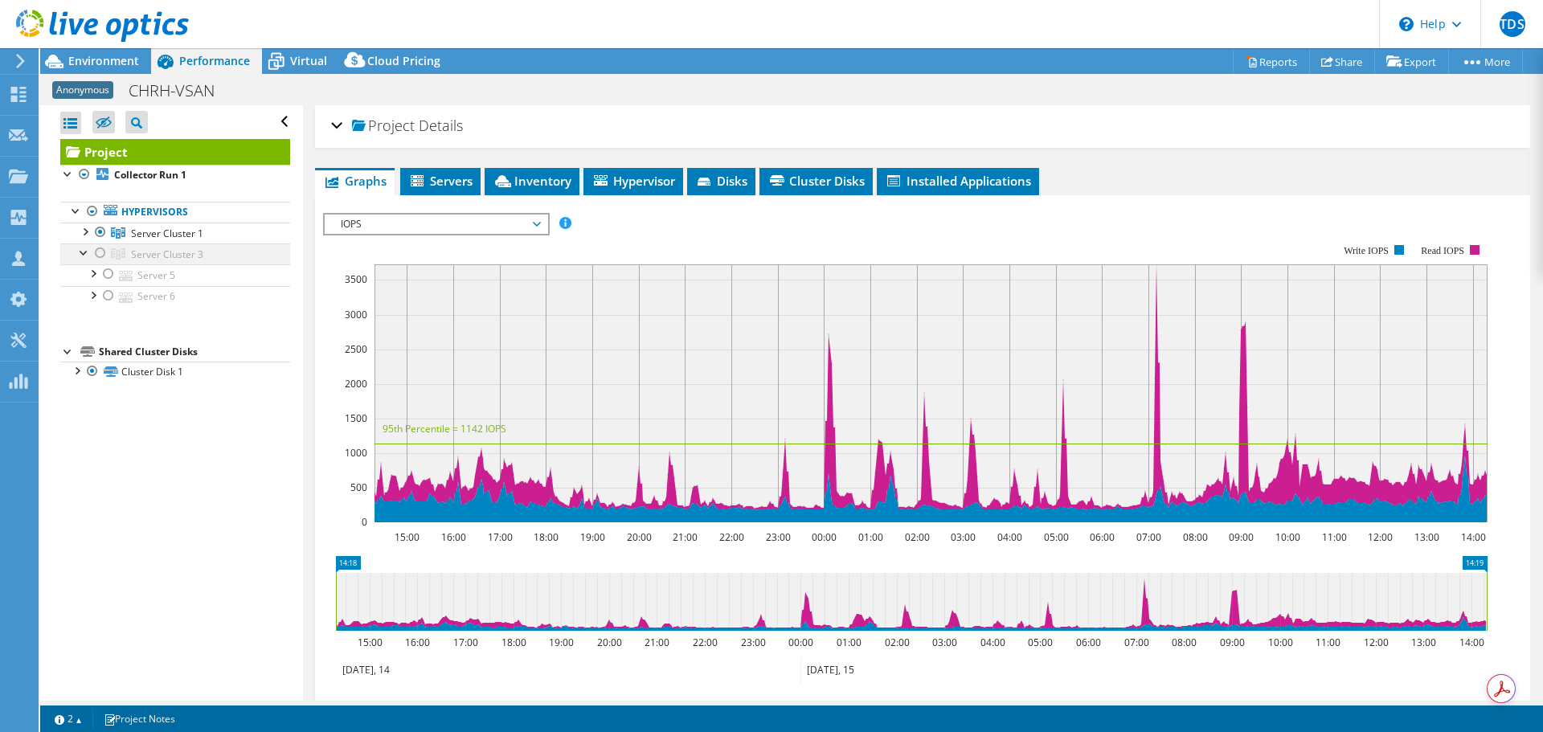
click at [84, 252] on div at bounding box center [84, 251] width 16 height 16
click at [96, 252] on div at bounding box center [100, 252] width 16 height 19
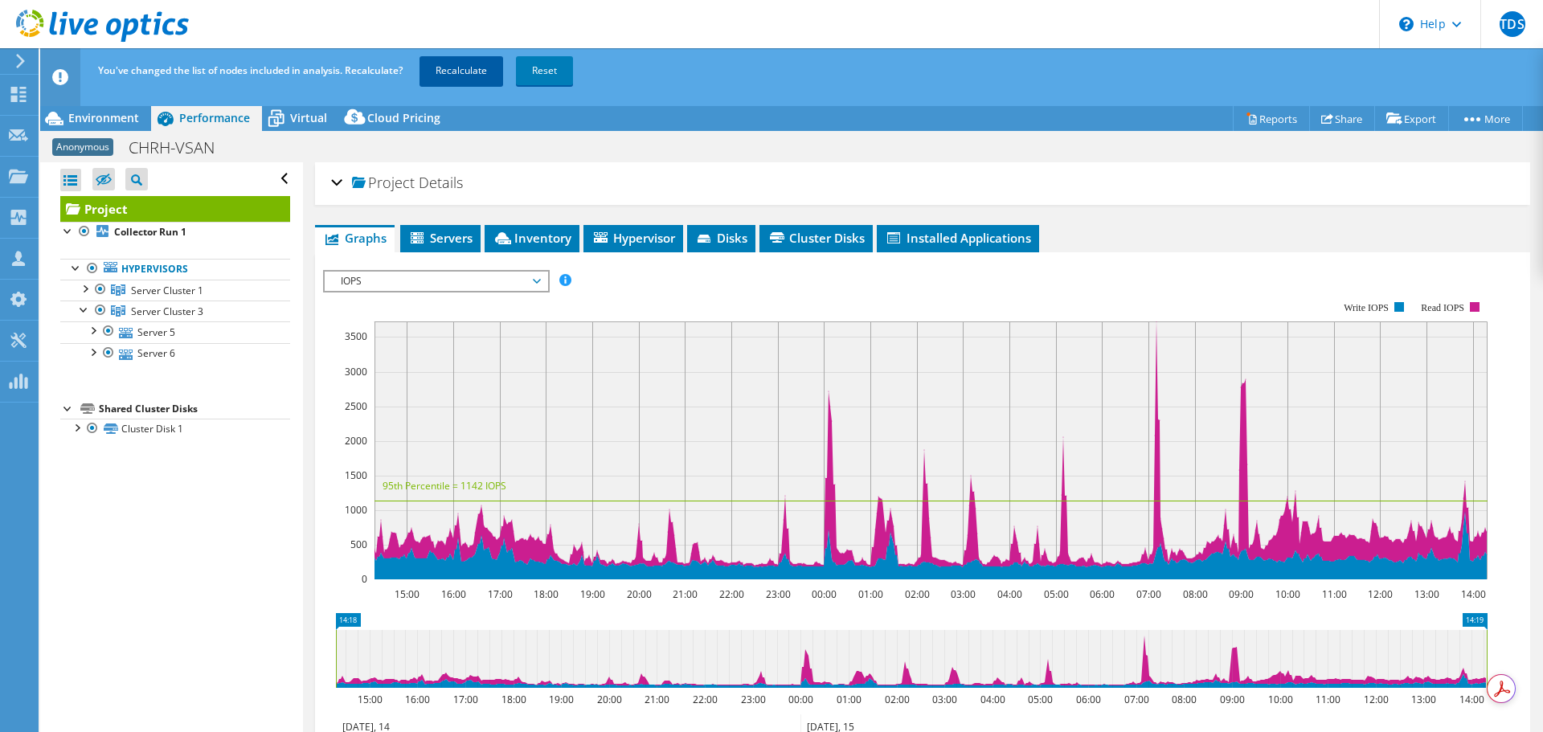
click at [480, 65] on link "Recalculate" at bounding box center [461, 70] width 84 height 29
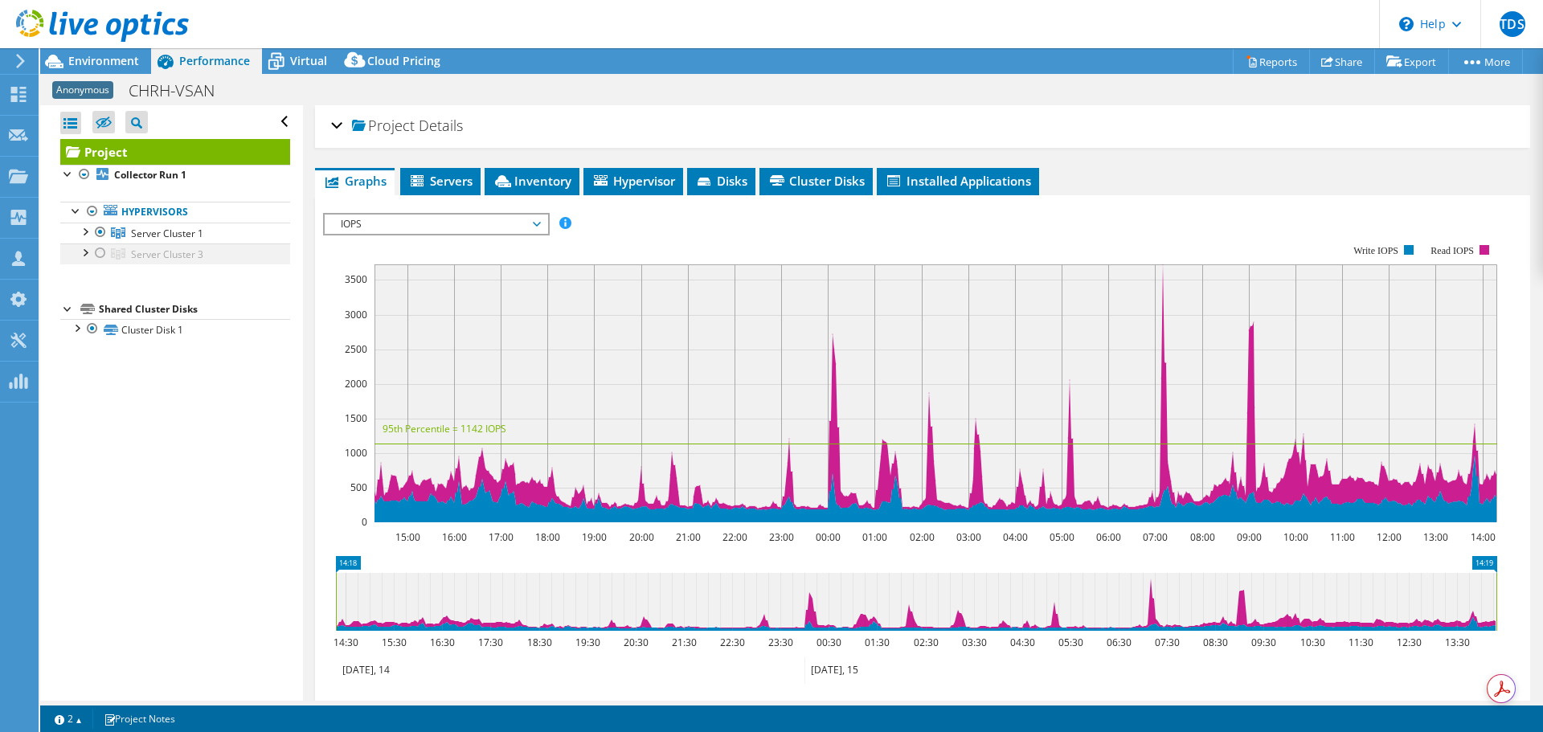
click at [102, 255] on div at bounding box center [100, 252] width 16 height 19
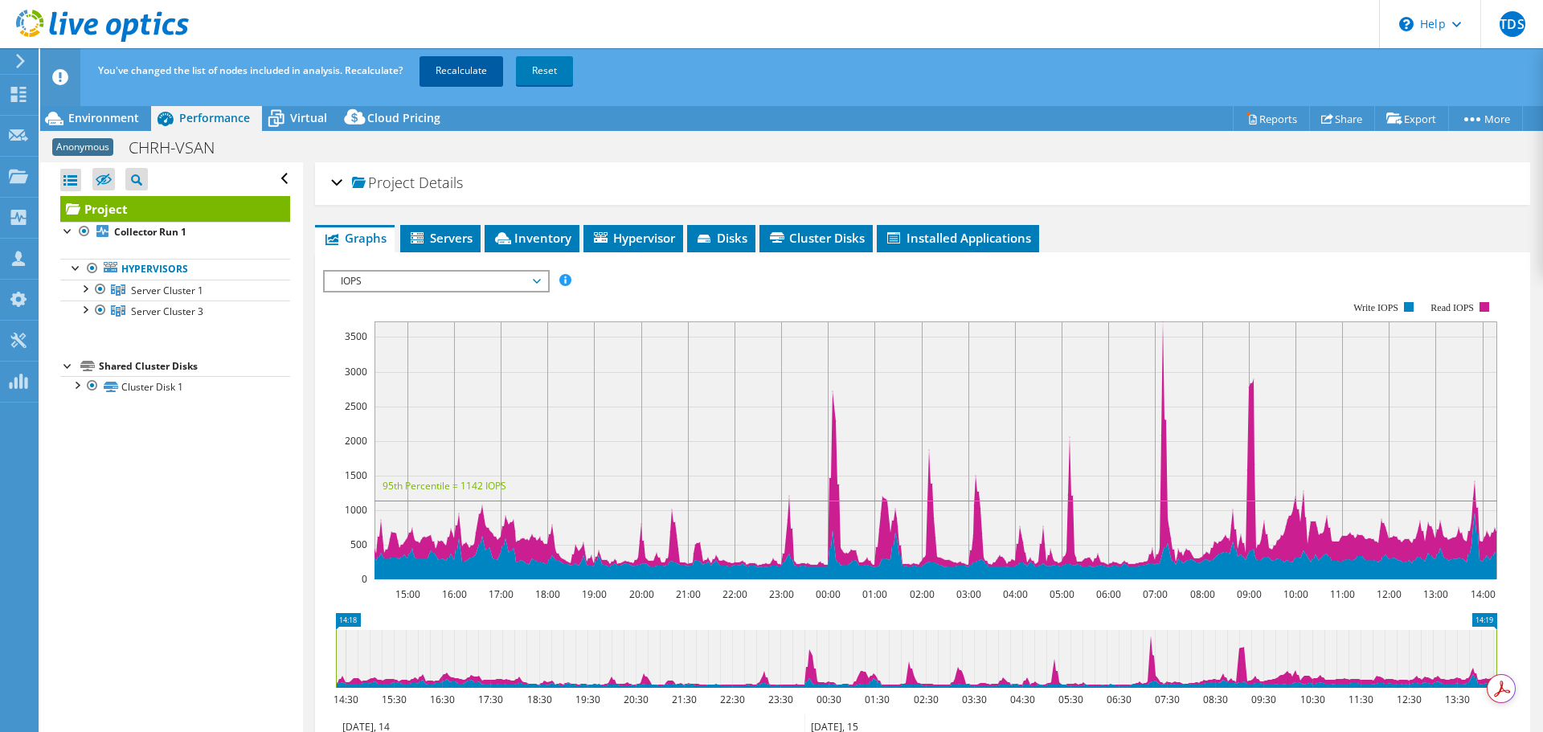
click at [451, 67] on link "Recalculate" at bounding box center [461, 70] width 84 height 29
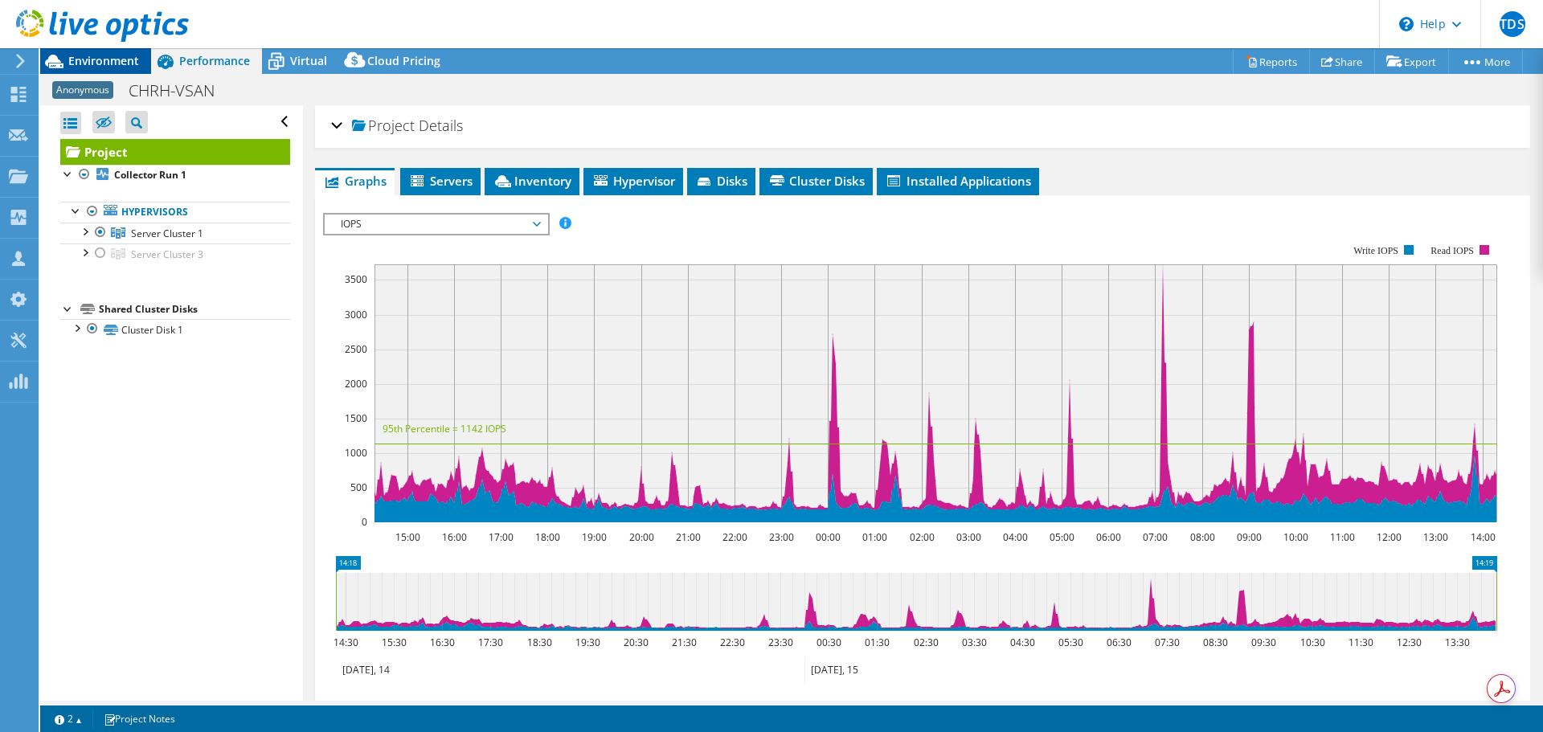
click at [108, 54] on span "Environment" at bounding box center [103, 60] width 71 height 15
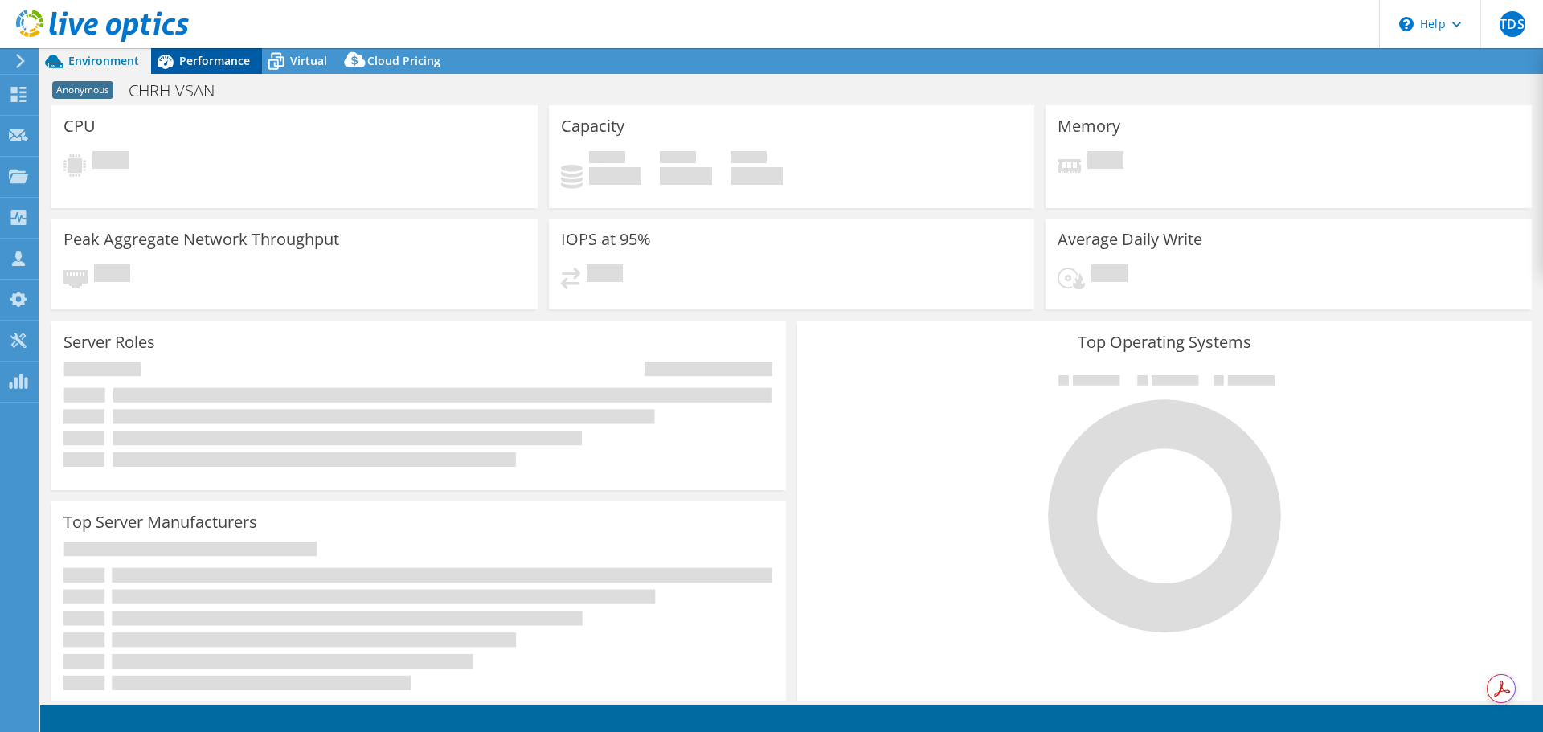
click at [239, 56] on span "Performance" at bounding box center [214, 60] width 71 height 15
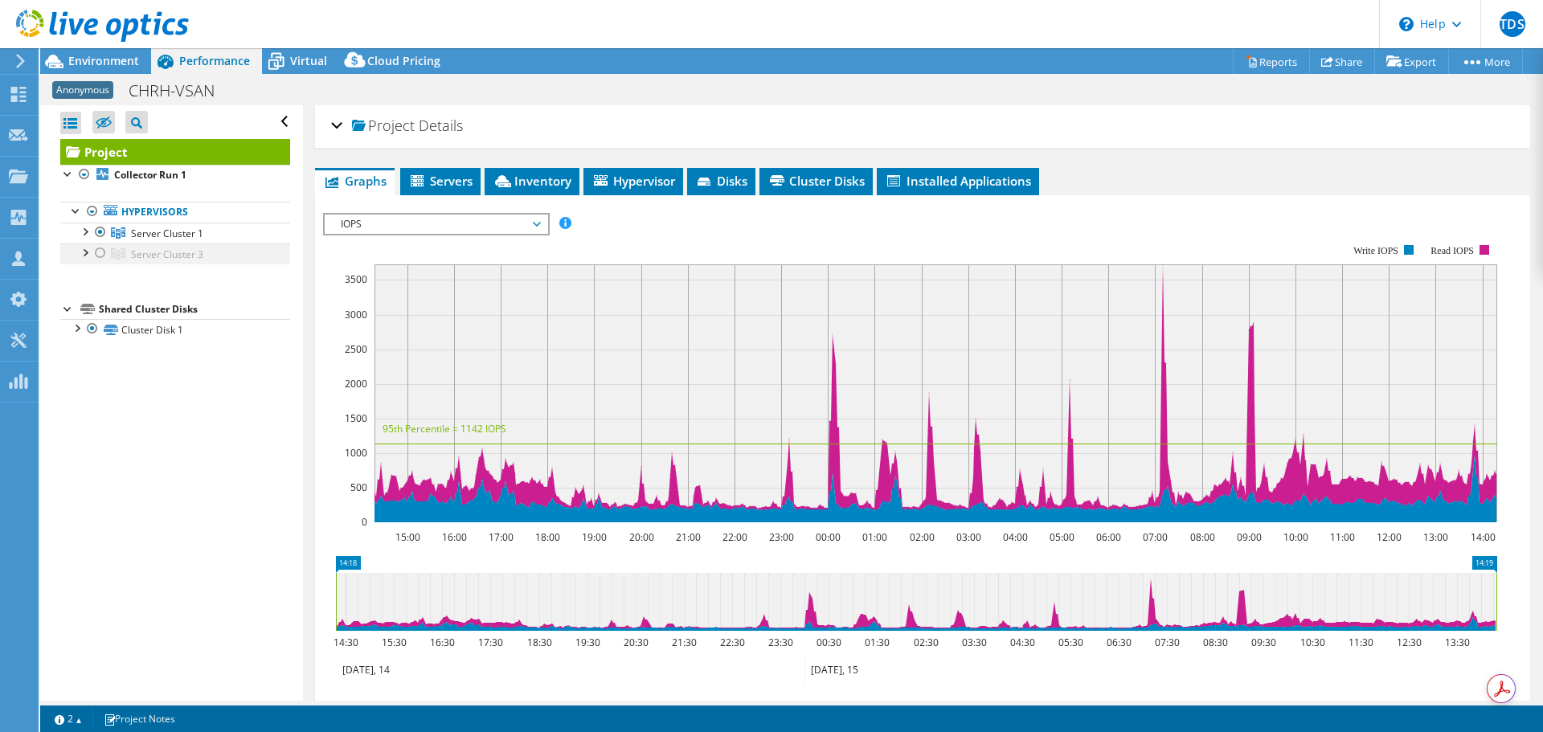
click at [102, 249] on div at bounding box center [100, 252] width 16 height 19
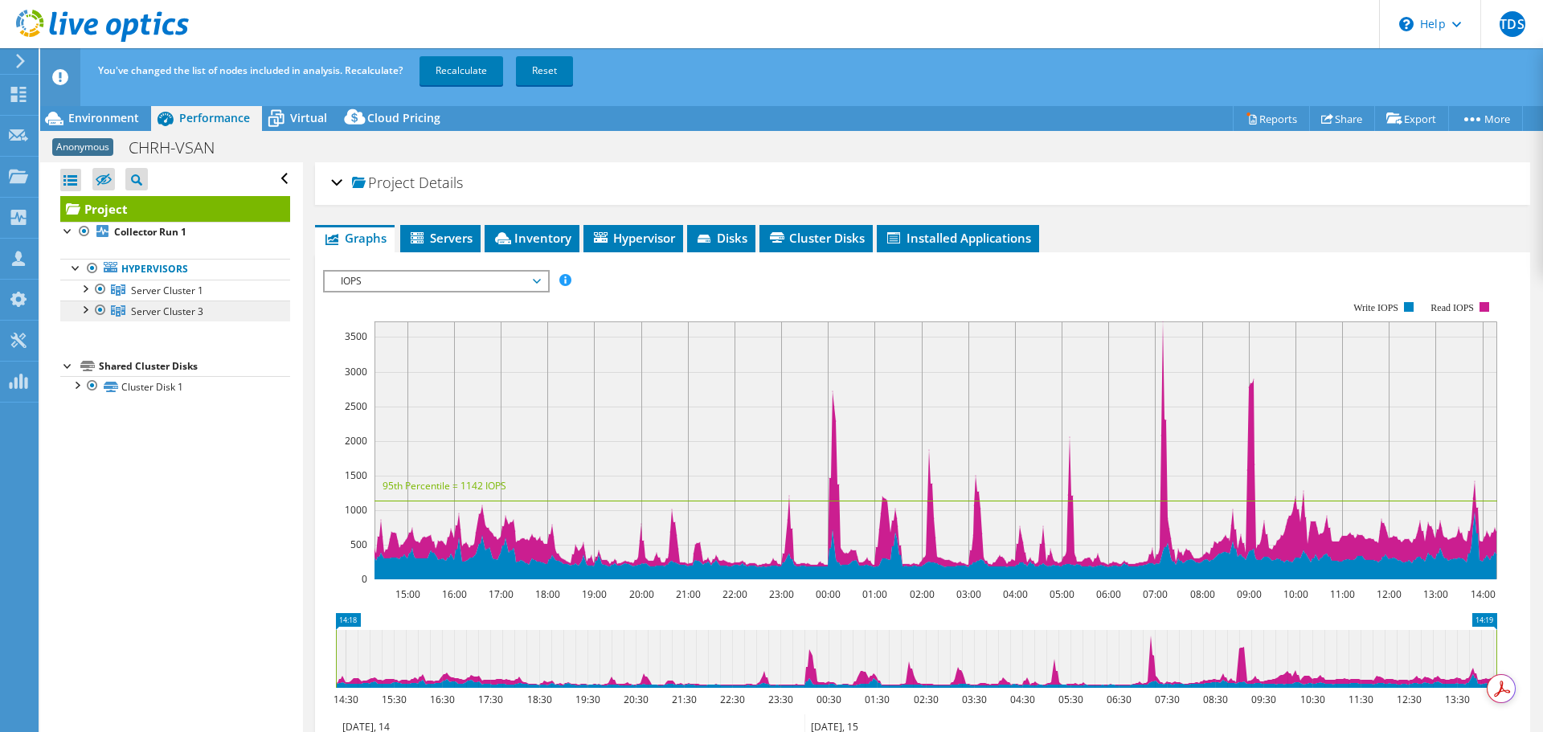
click at [144, 312] on span "Server Cluster 3" at bounding box center [167, 312] width 72 height 14
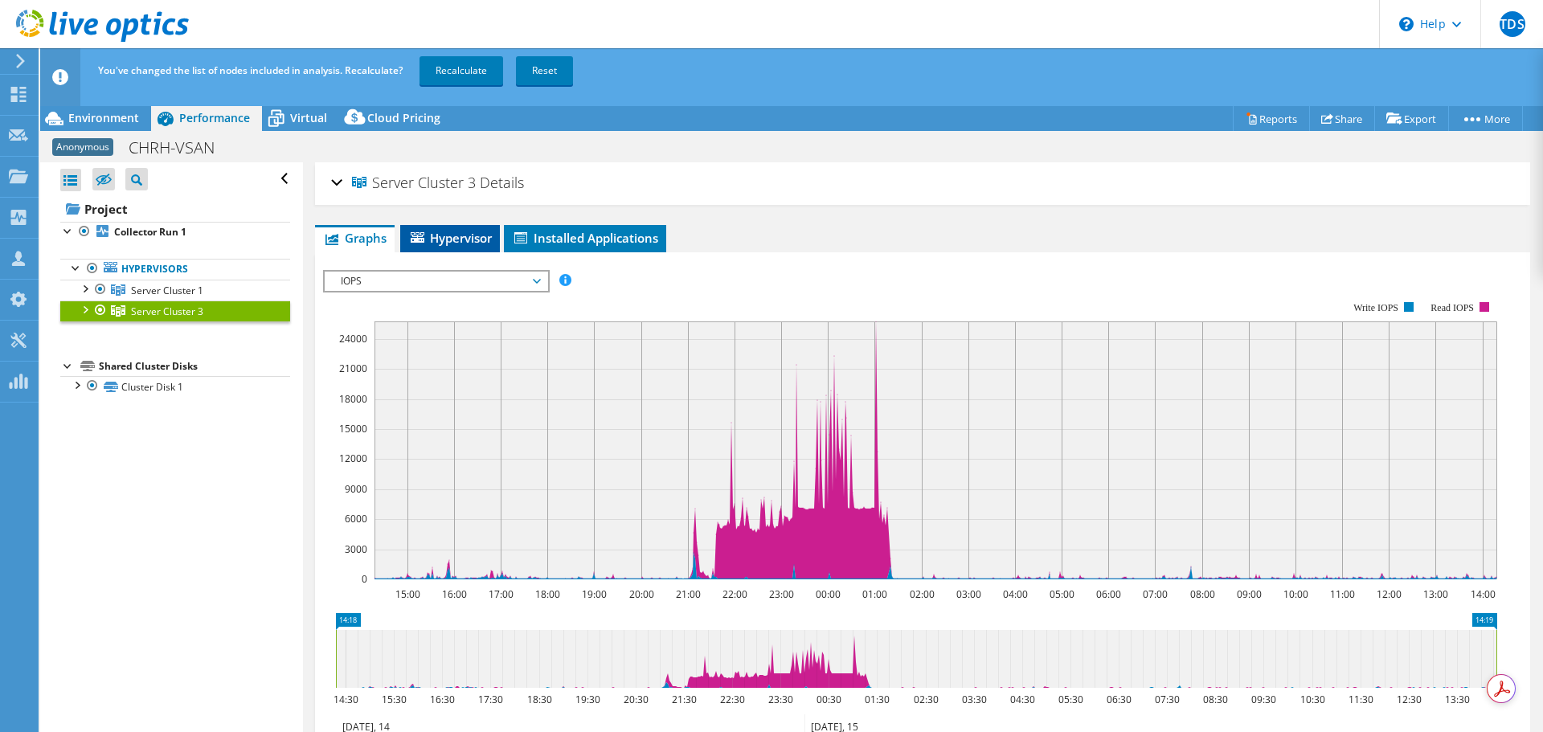
click at [489, 243] on span "Hypervisor" at bounding box center [450, 238] width 84 height 16
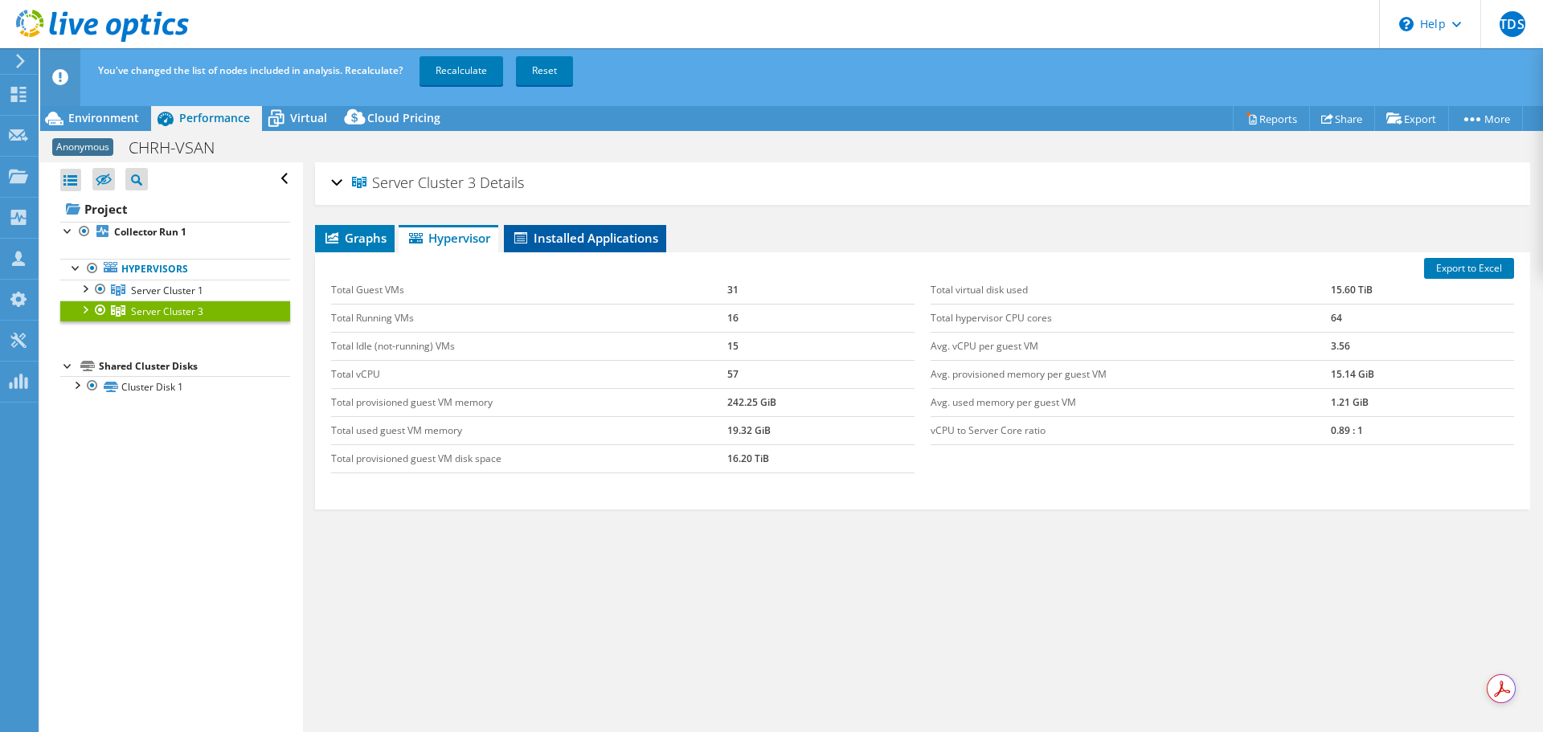
click at [599, 239] on span "Installed Applications" at bounding box center [585, 238] width 146 height 16
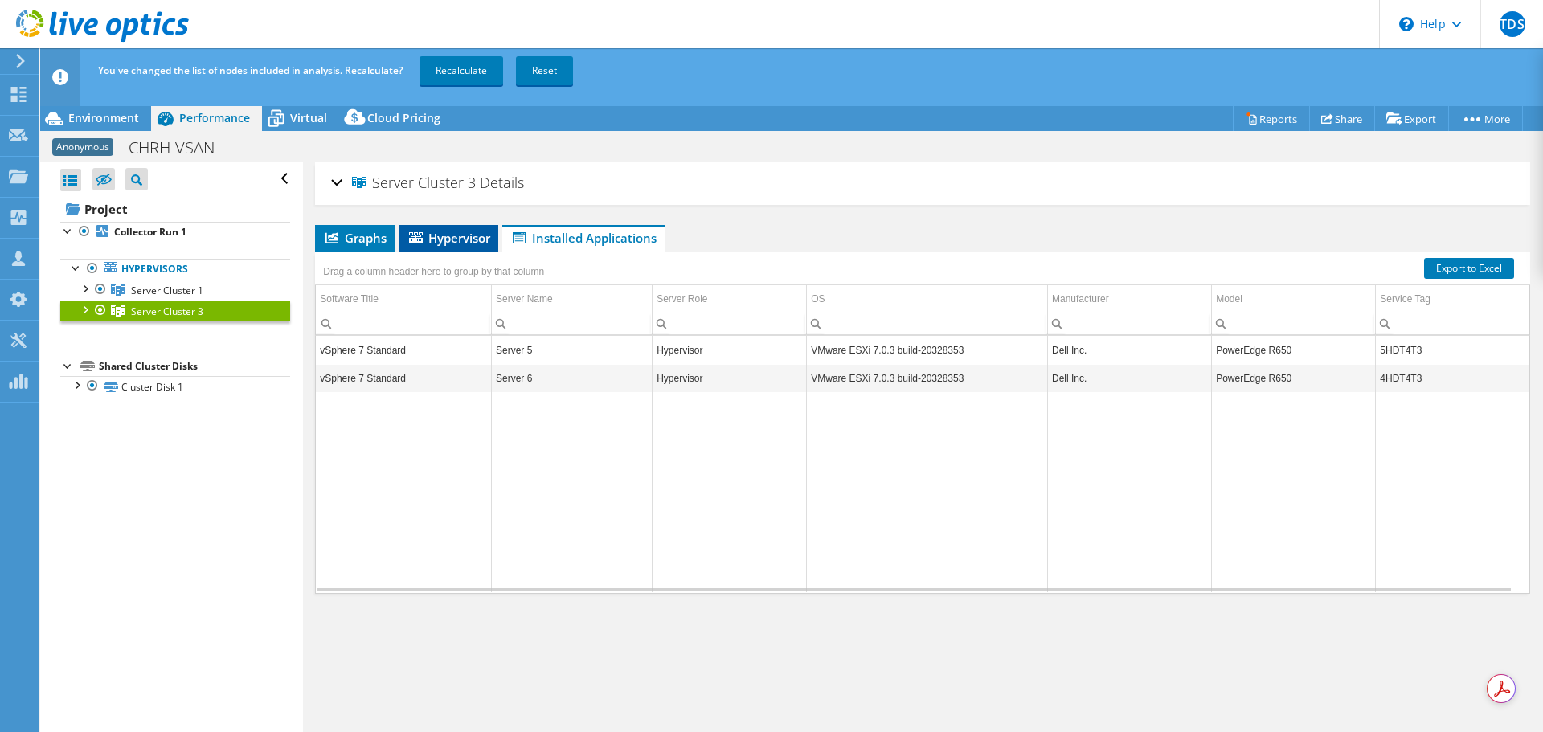
click at [474, 243] on span "Hypervisor" at bounding box center [449, 238] width 84 height 16
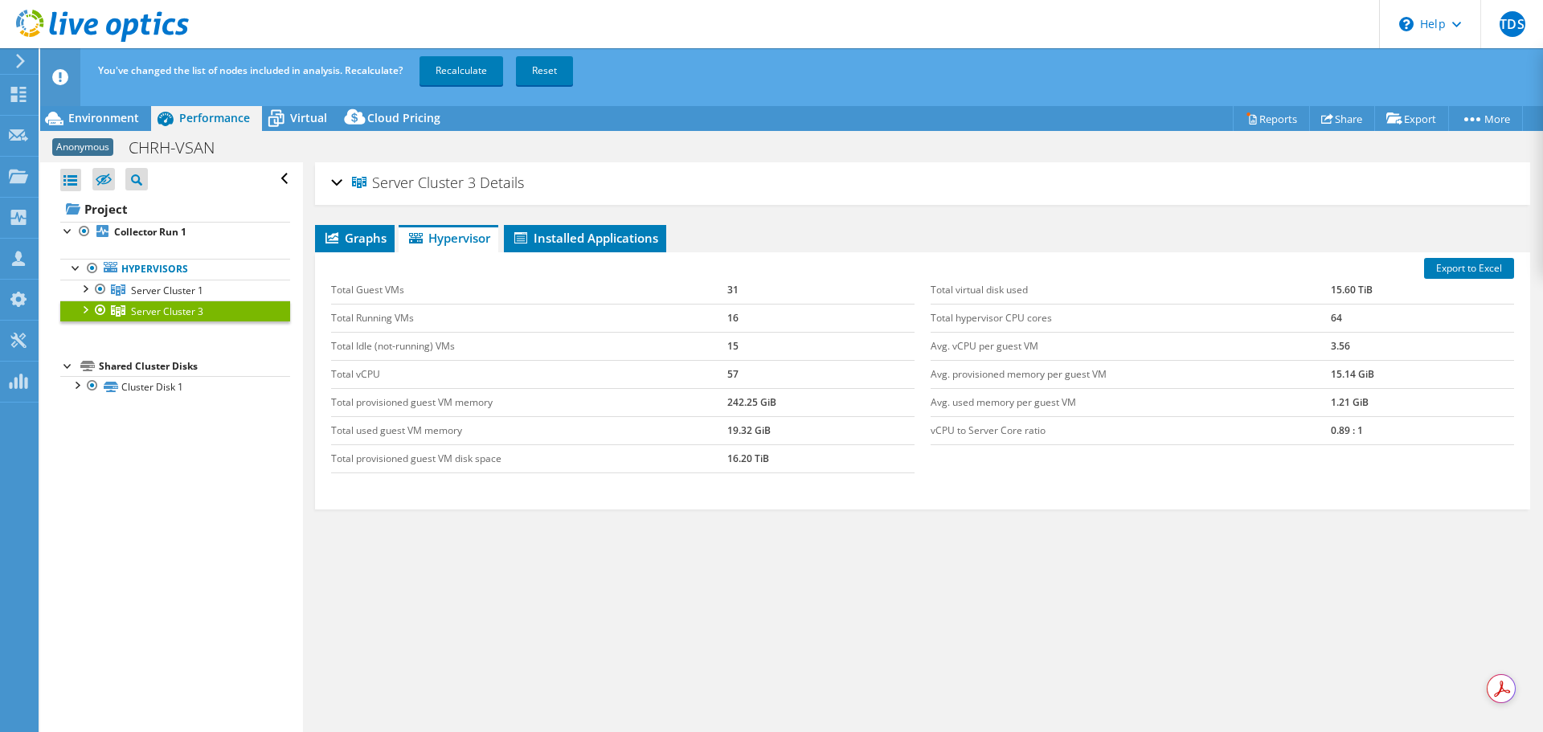
click at [355, 258] on div "Export to Excel Total Guest VMs 31 Total Running VMs 16 Total Idle (not-running…" at bounding box center [922, 380] width 1215 height 257
click at [374, 235] on span "Graphs" at bounding box center [354, 238] width 63 height 16
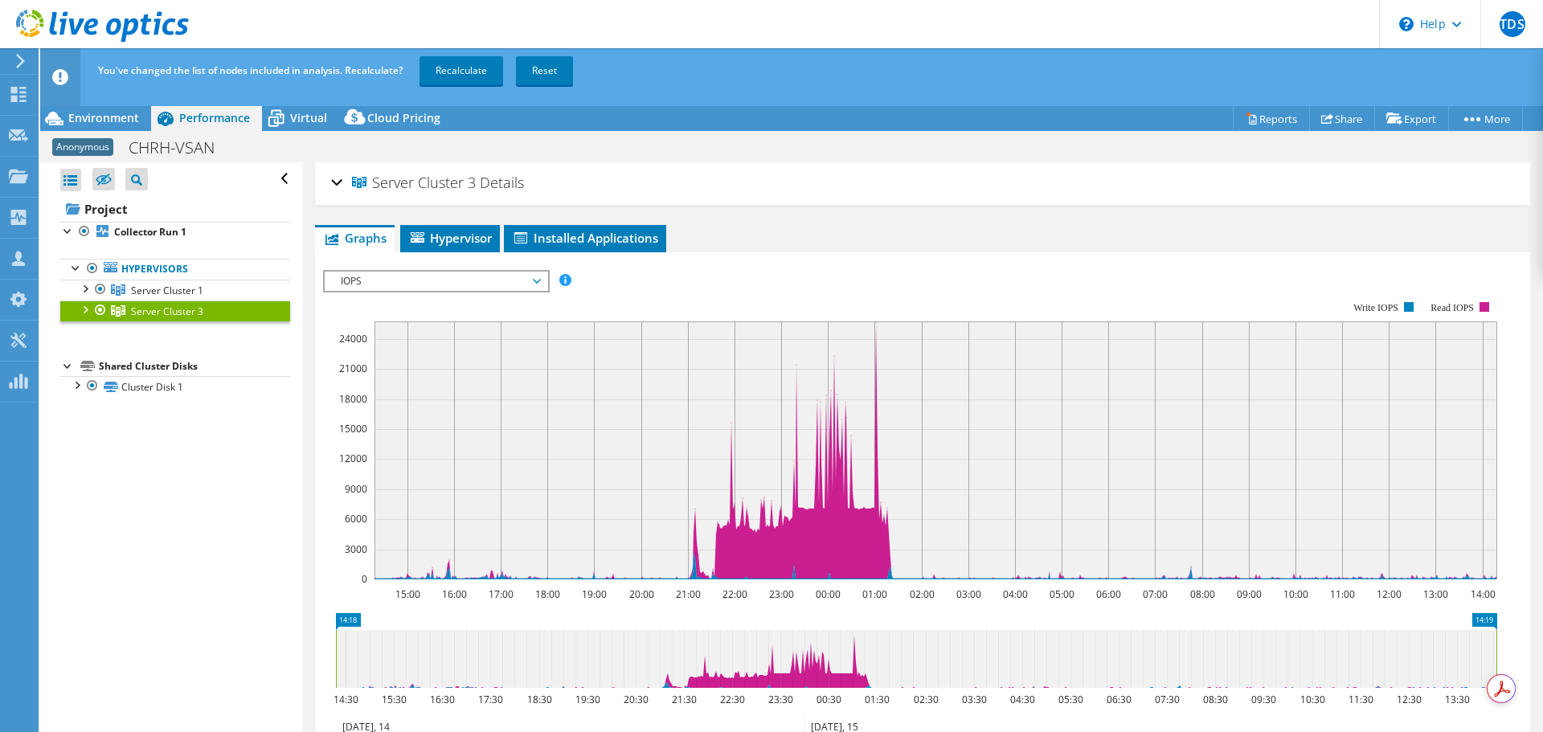
click at [86, 310] on div at bounding box center [84, 309] width 16 height 16
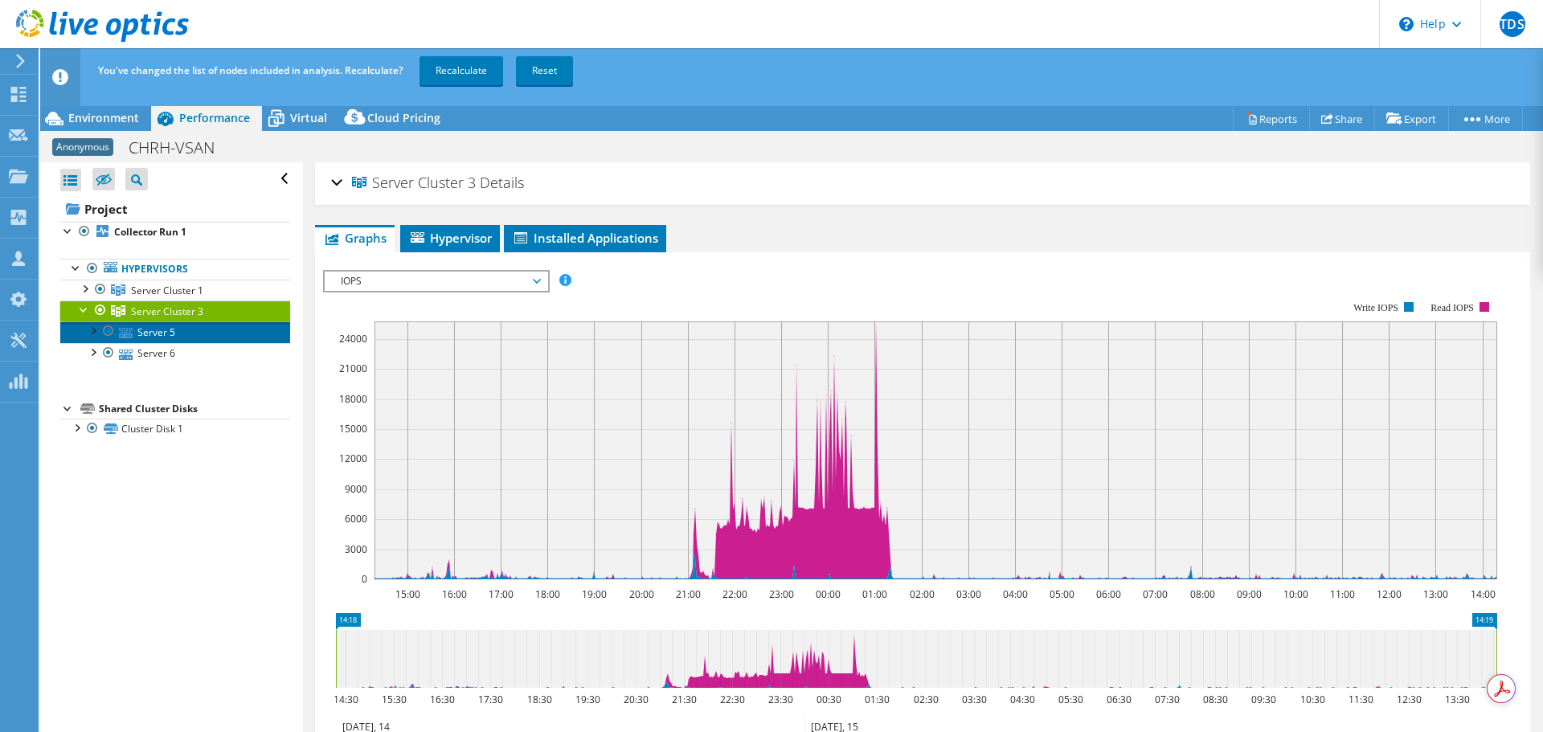
click at [186, 324] on link "Server 5" at bounding box center [175, 331] width 230 height 21
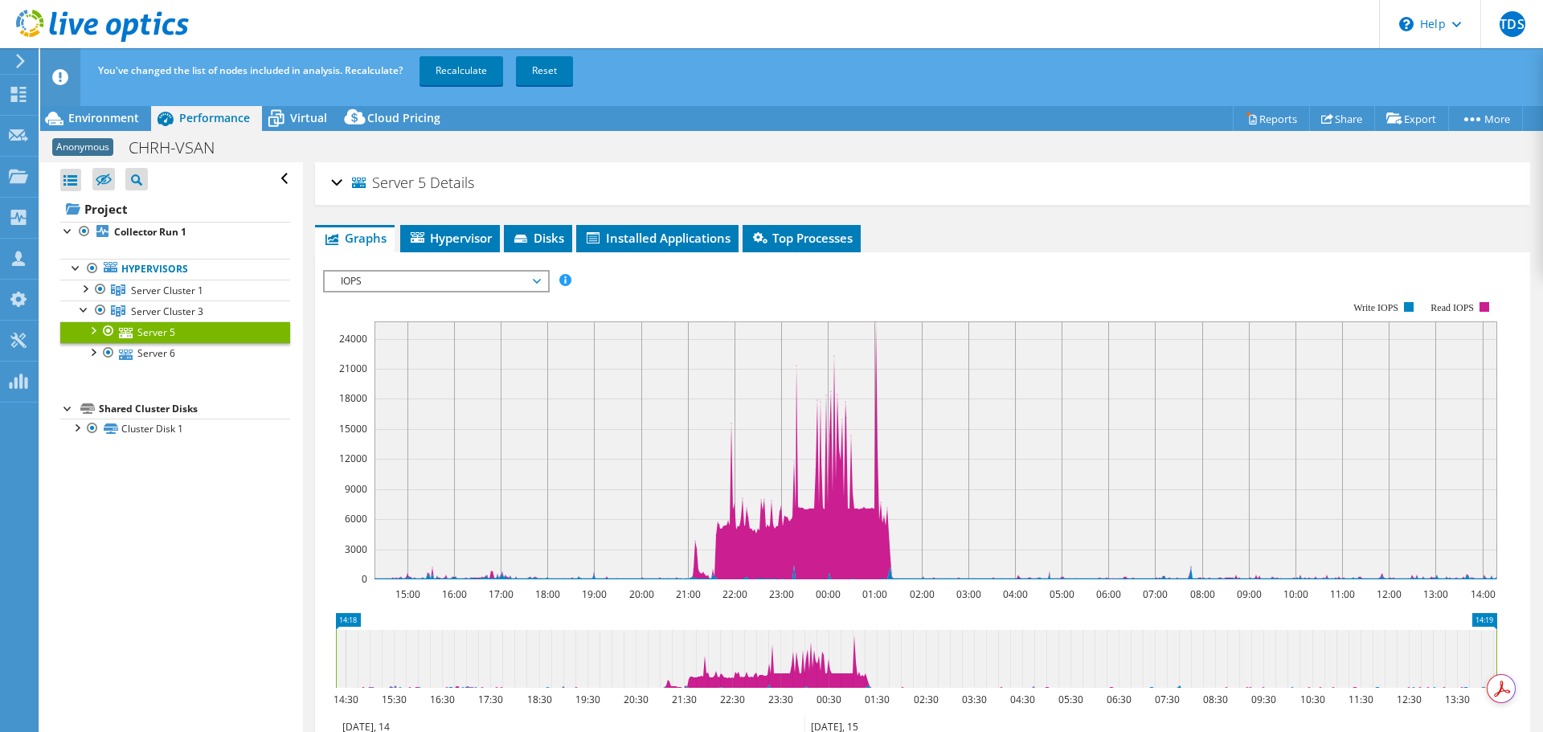
click at [192, 340] on link "Server 5" at bounding box center [175, 331] width 230 height 21
click at [192, 355] on link "Server 6" at bounding box center [175, 353] width 230 height 21
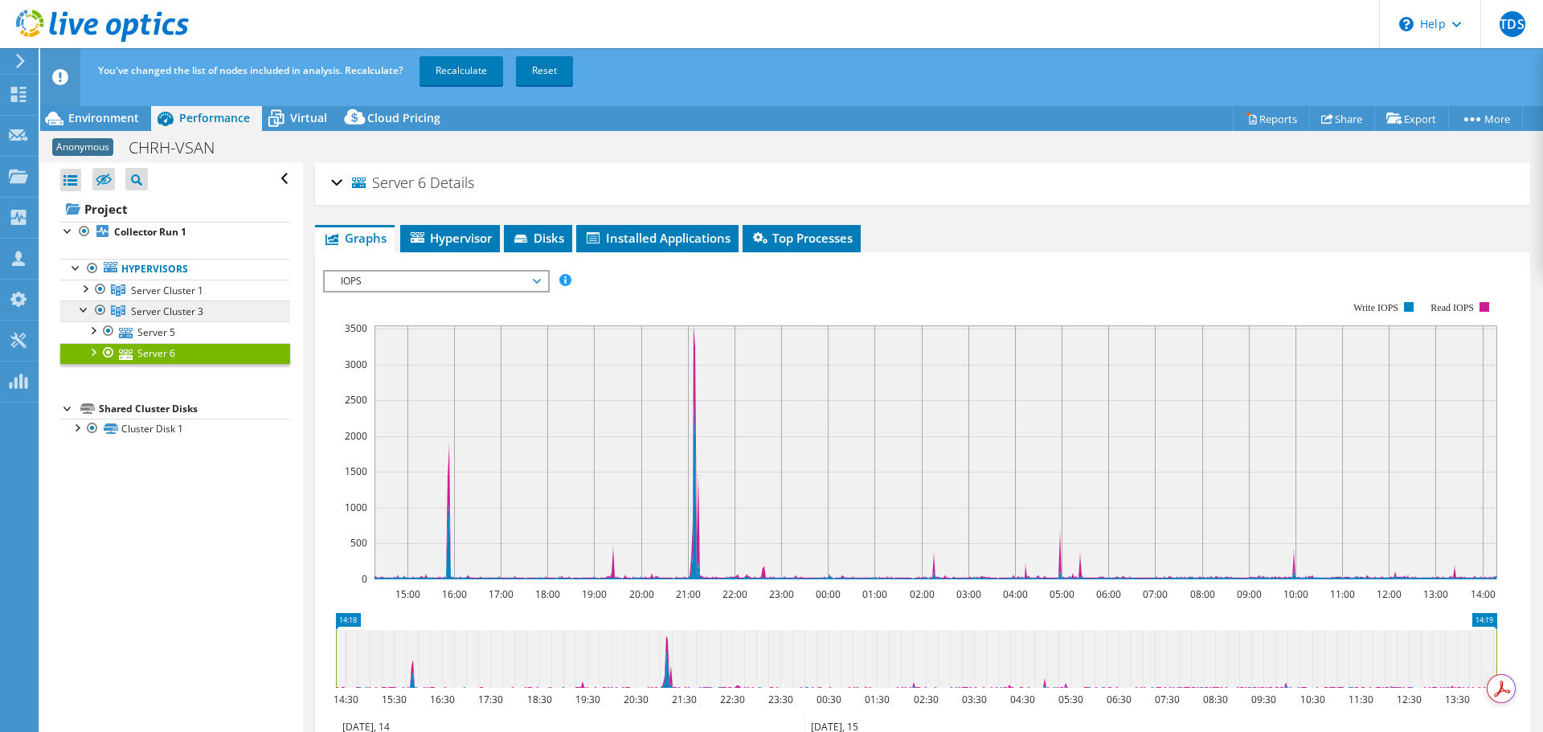
click at [195, 314] on span "Server Cluster 3" at bounding box center [167, 312] width 72 height 14
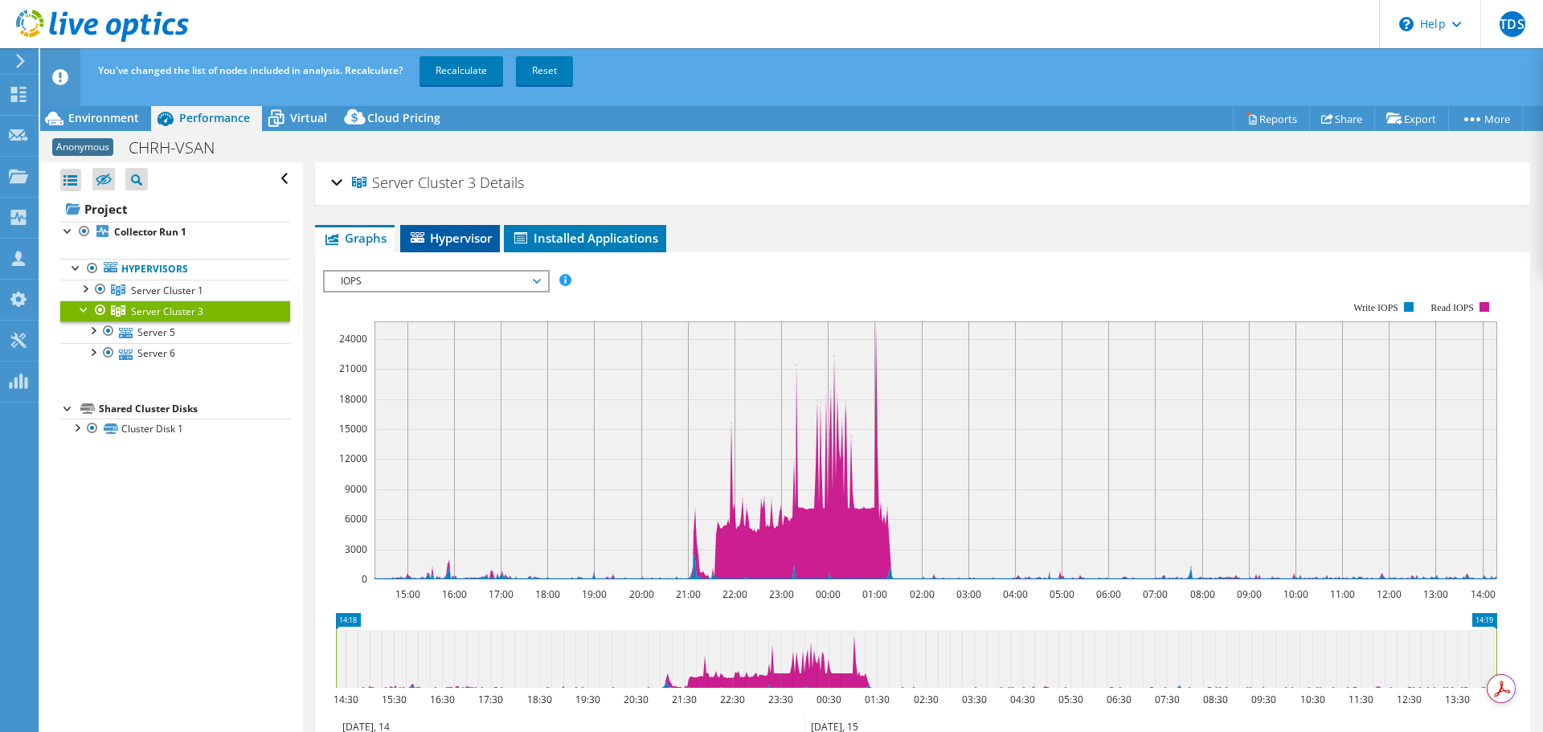
click at [482, 234] on span "Hypervisor" at bounding box center [450, 238] width 84 height 16
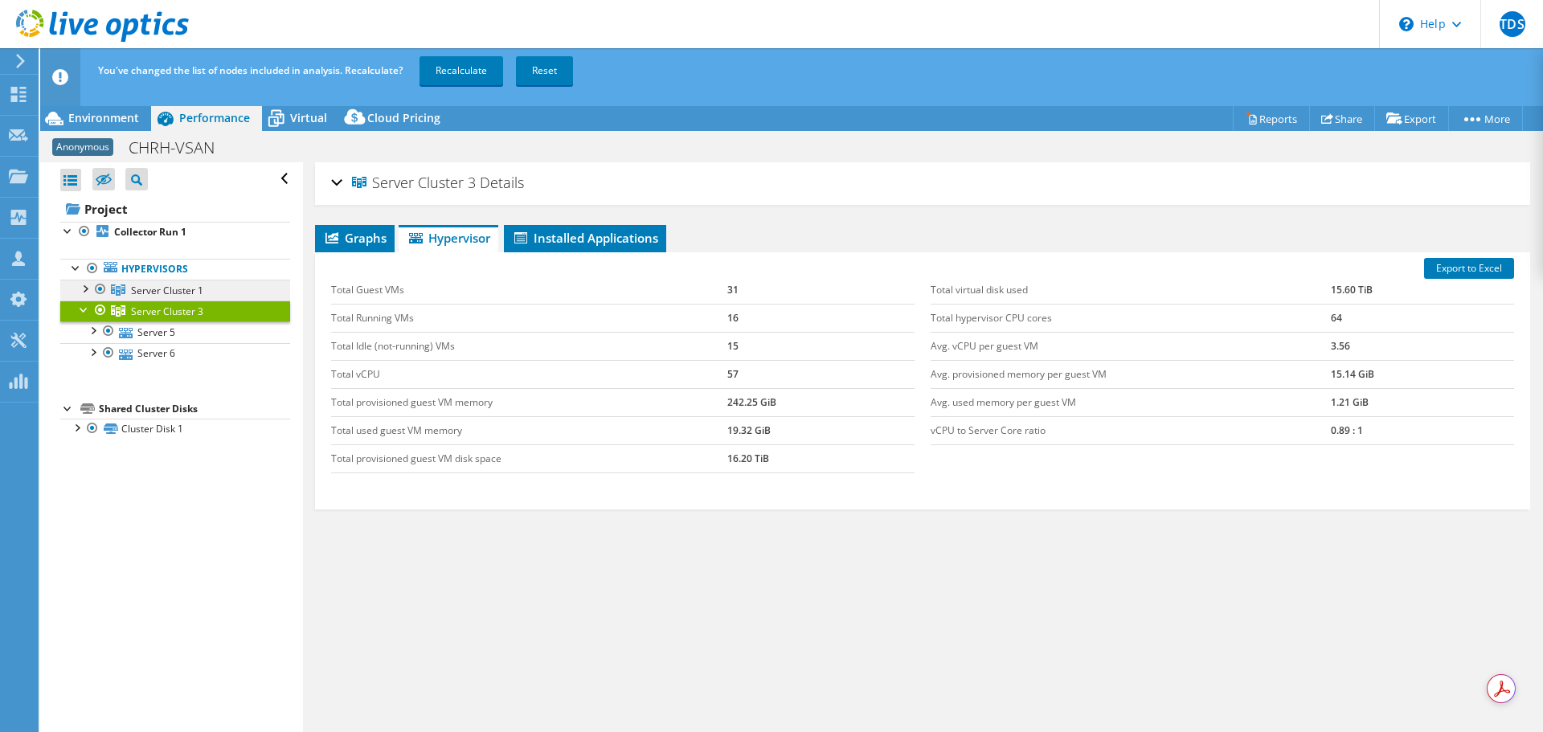
click at [157, 288] on span "Server Cluster 1" at bounding box center [167, 291] width 72 height 14
click at [83, 287] on div at bounding box center [84, 288] width 16 height 16
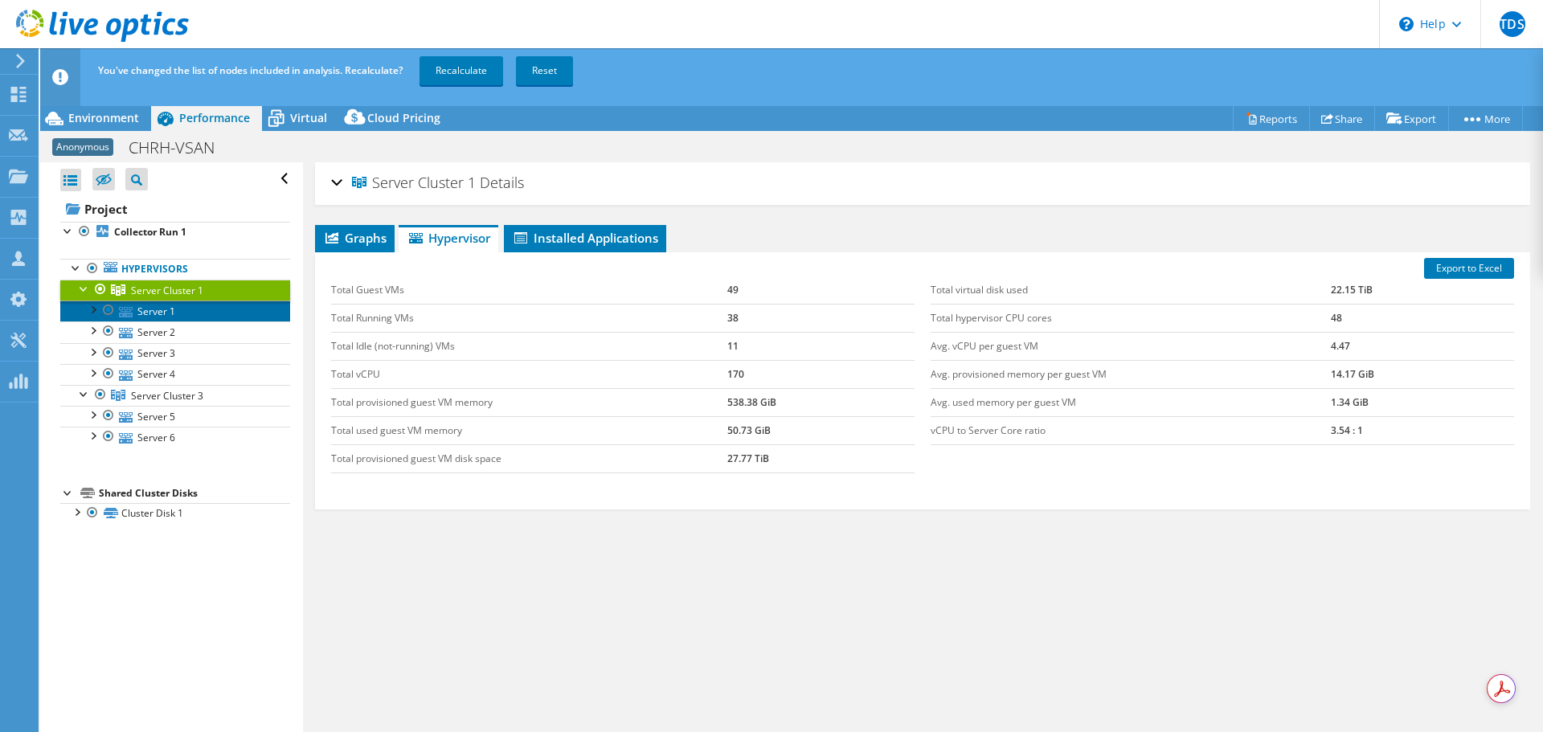
click at [179, 316] on link "Server 1" at bounding box center [175, 311] width 230 height 21
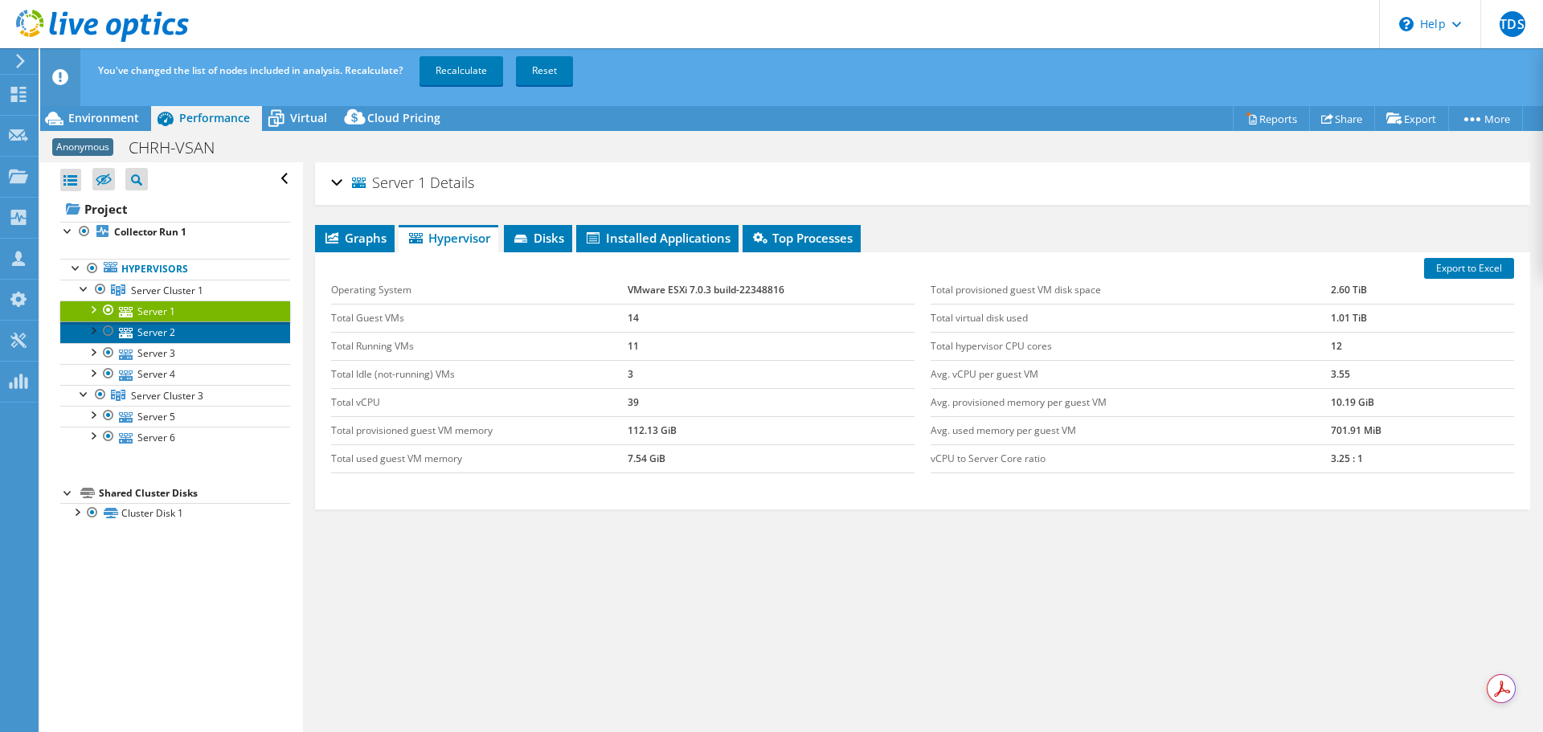
click at [211, 337] on link "Server 2" at bounding box center [175, 331] width 230 height 21
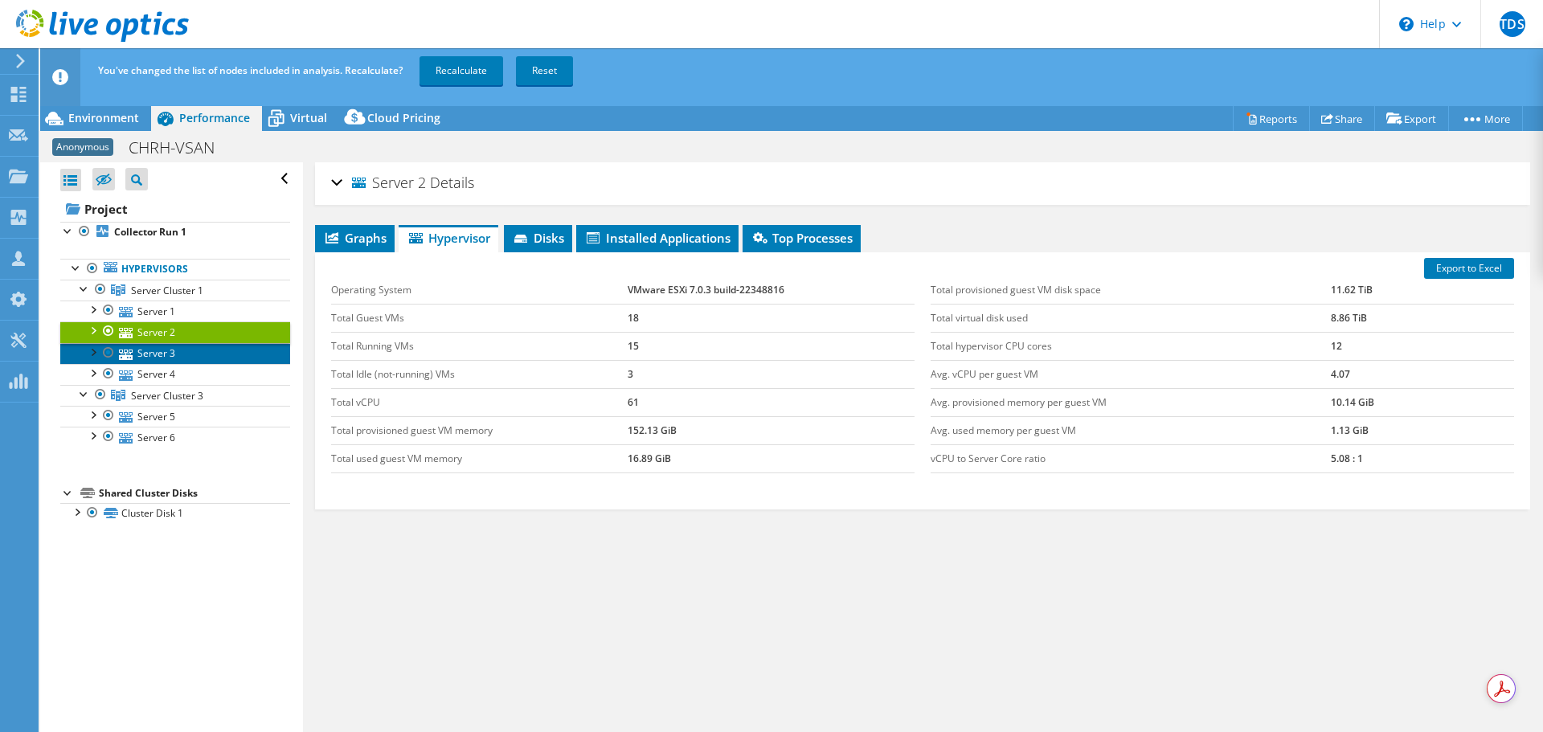
click at [215, 361] on link "Server 3" at bounding box center [175, 353] width 230 height 21
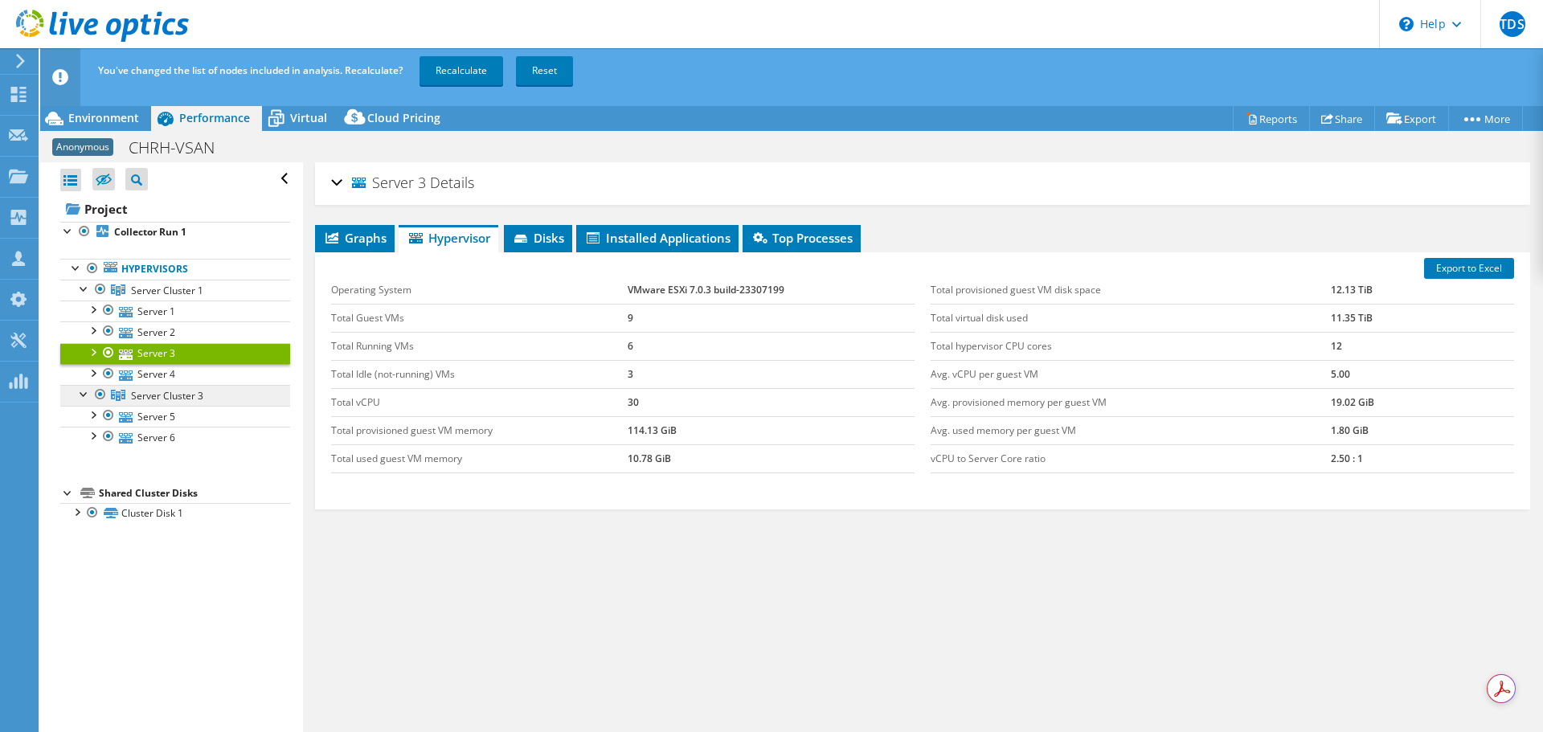
click at [217, 394] on link "Server Cluster 3" at bounding box center [175, 395] width 230 height 21
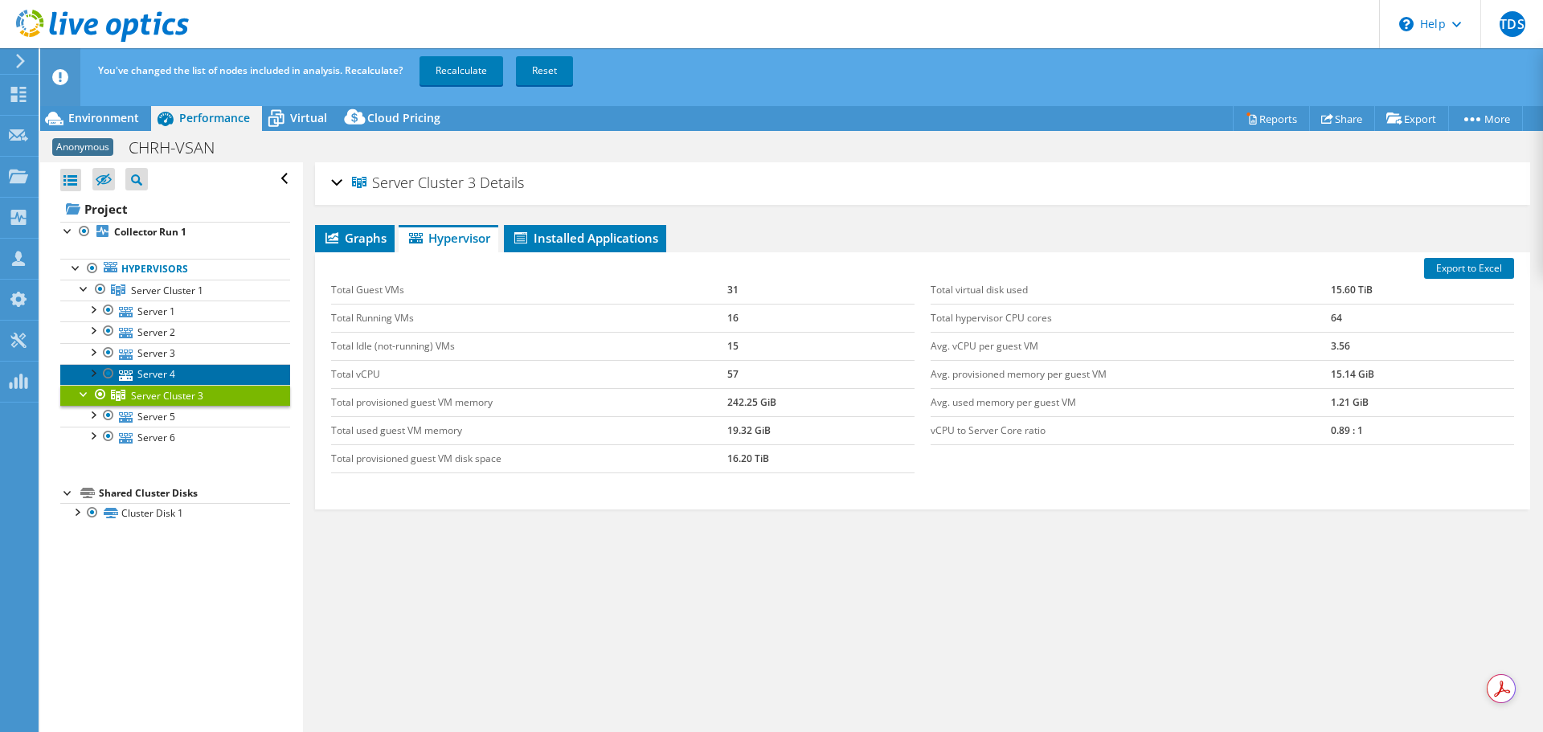
click at [213, 367] on link "Server 4" at bounding box center [175, 374] width 230 height 21
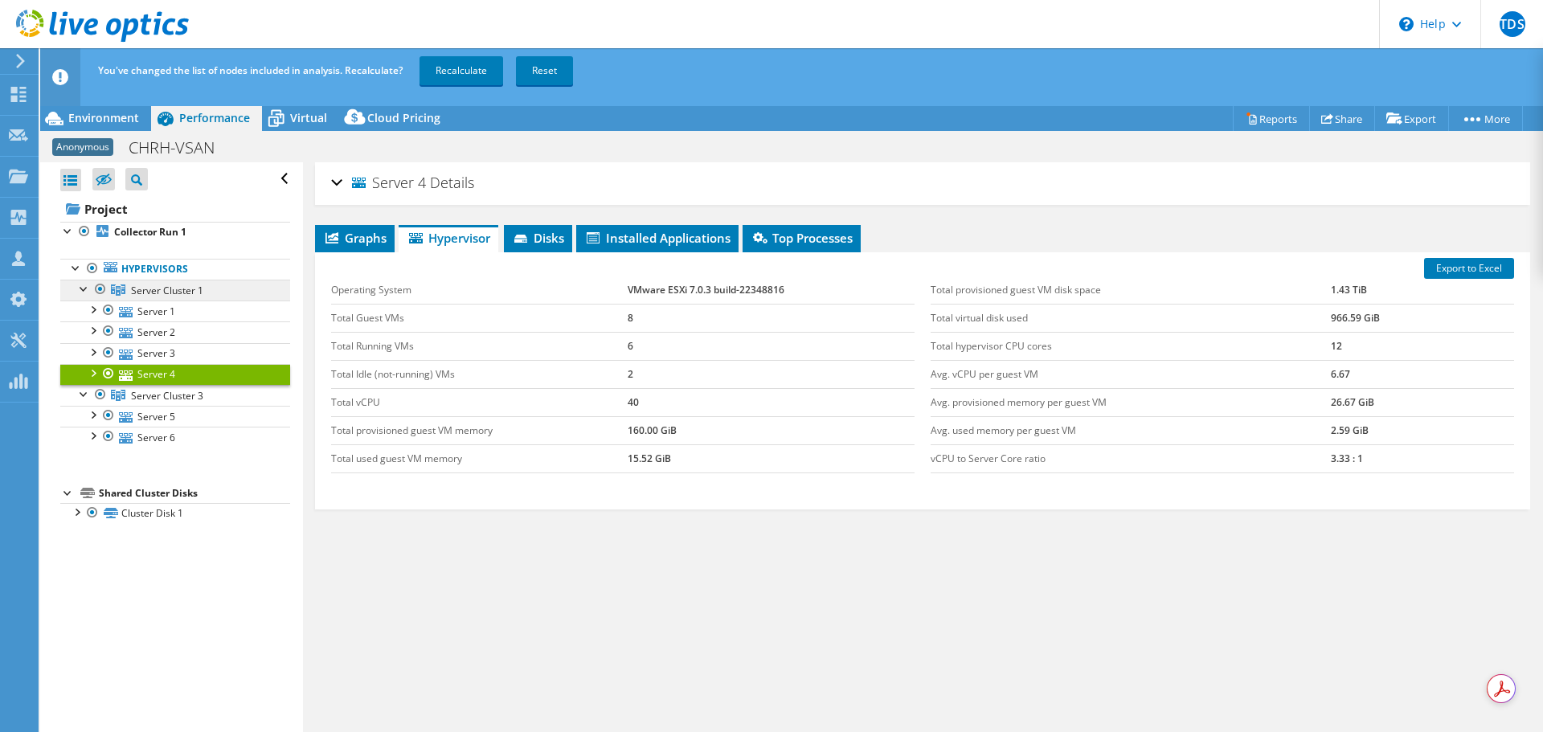
click at [203, 300] on link "Server Cluster 1" at bounding box center [175, 290] width 230 height 21
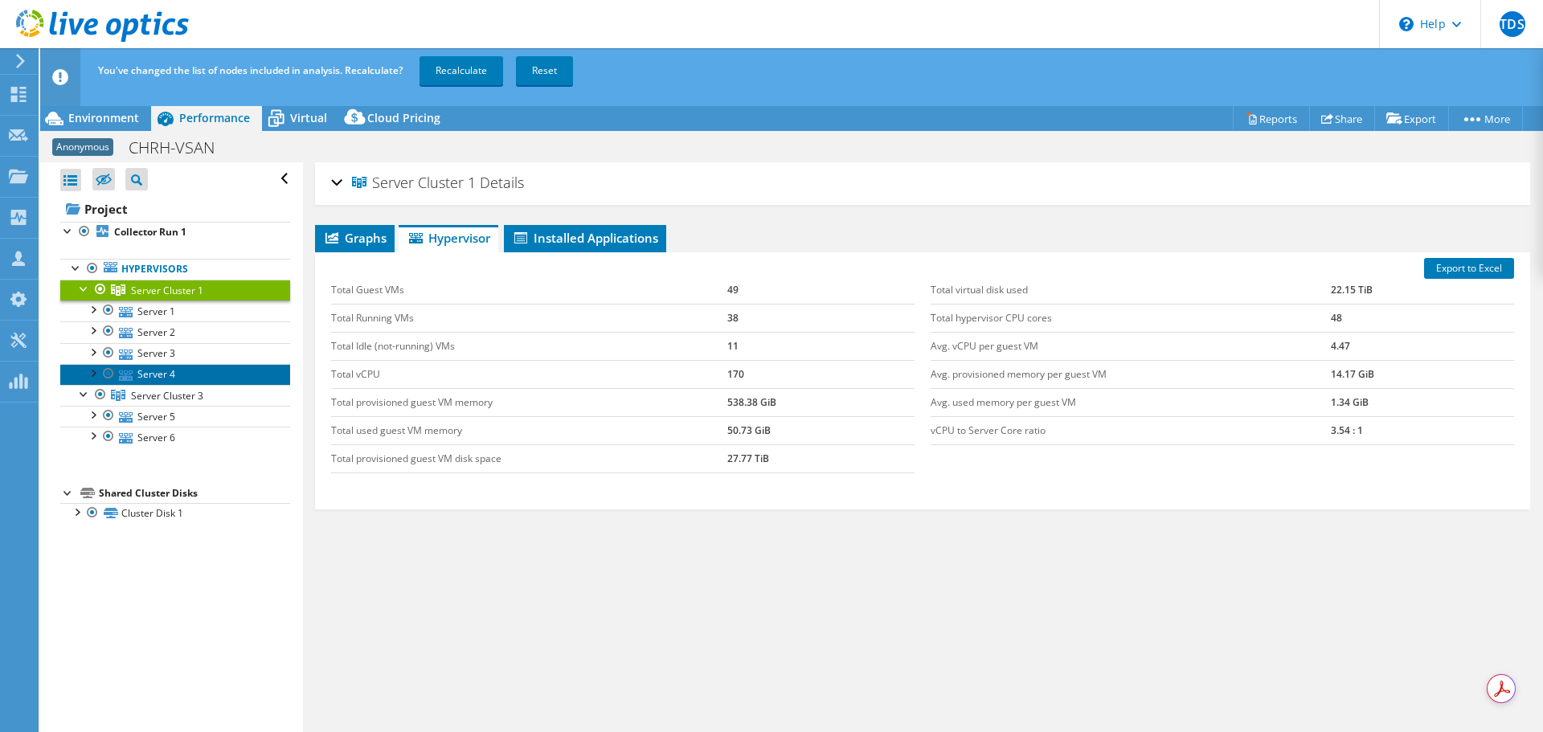
click at [207, 370] on link "Server 4" at bounding box center [175, 374] width 230 height 21
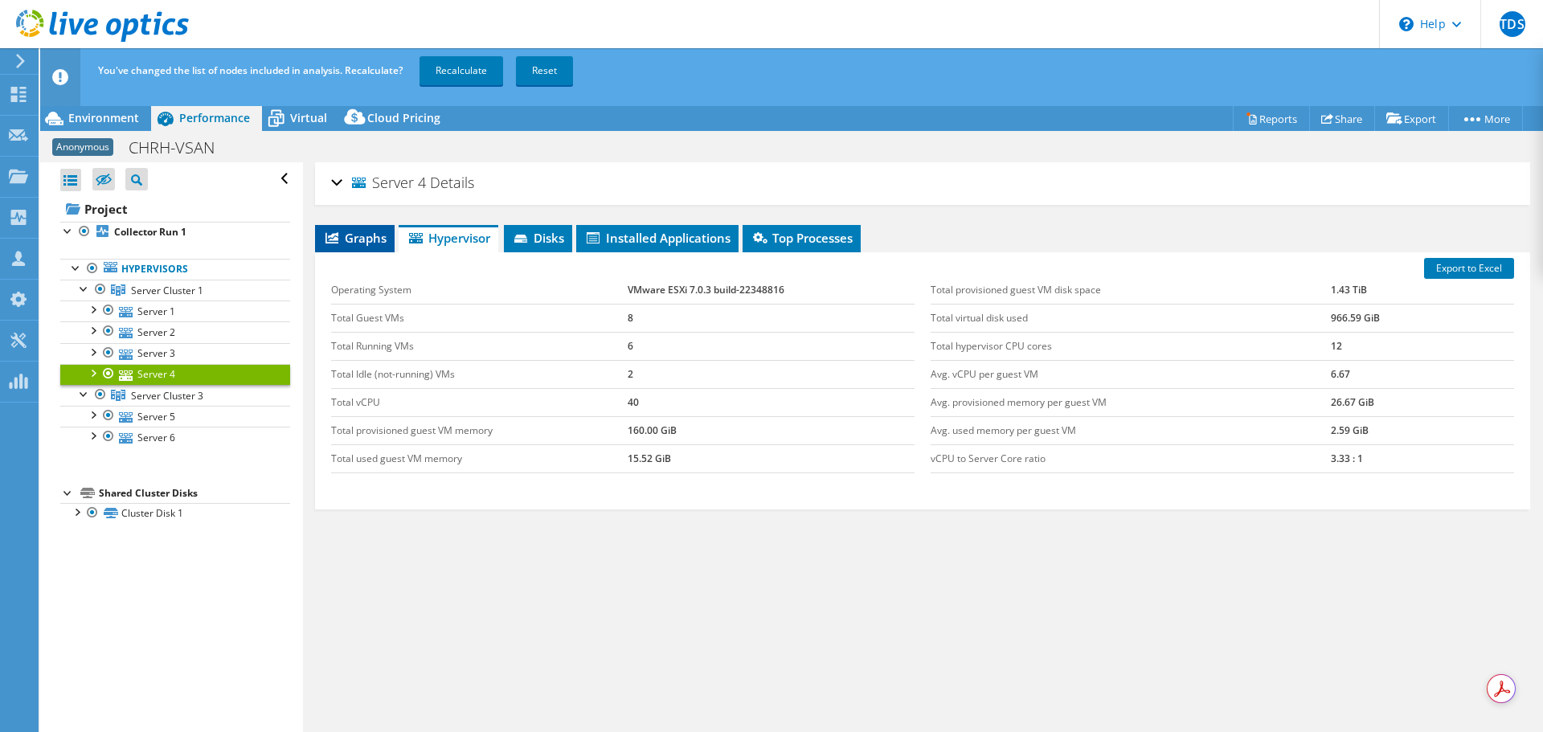
click at [379, 239] on span "Graphs" at bounding box center [354, 238] width 63 height 16
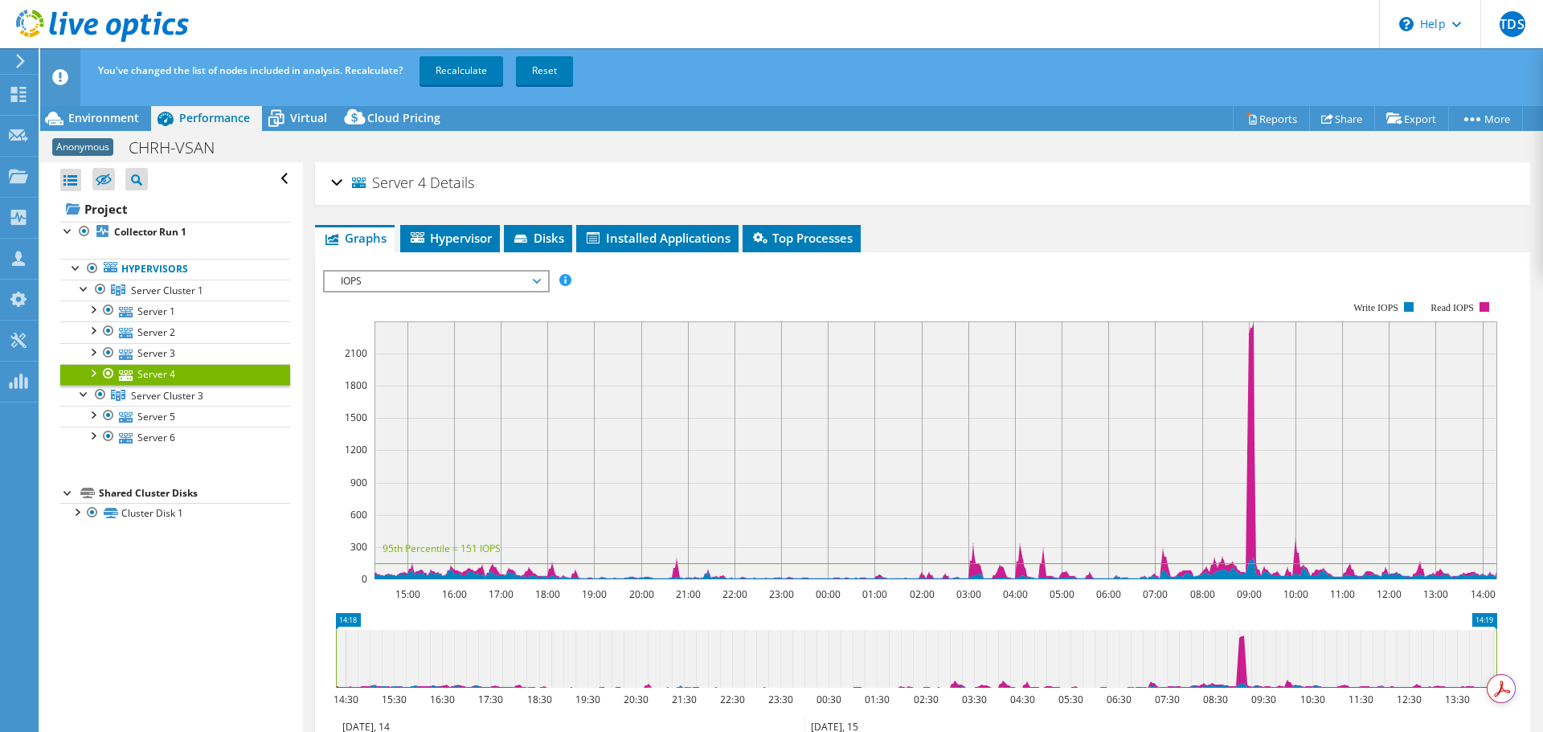
click at [485, 276] on span "IOPS" at bounding box center [436, 281] width 207 height 19
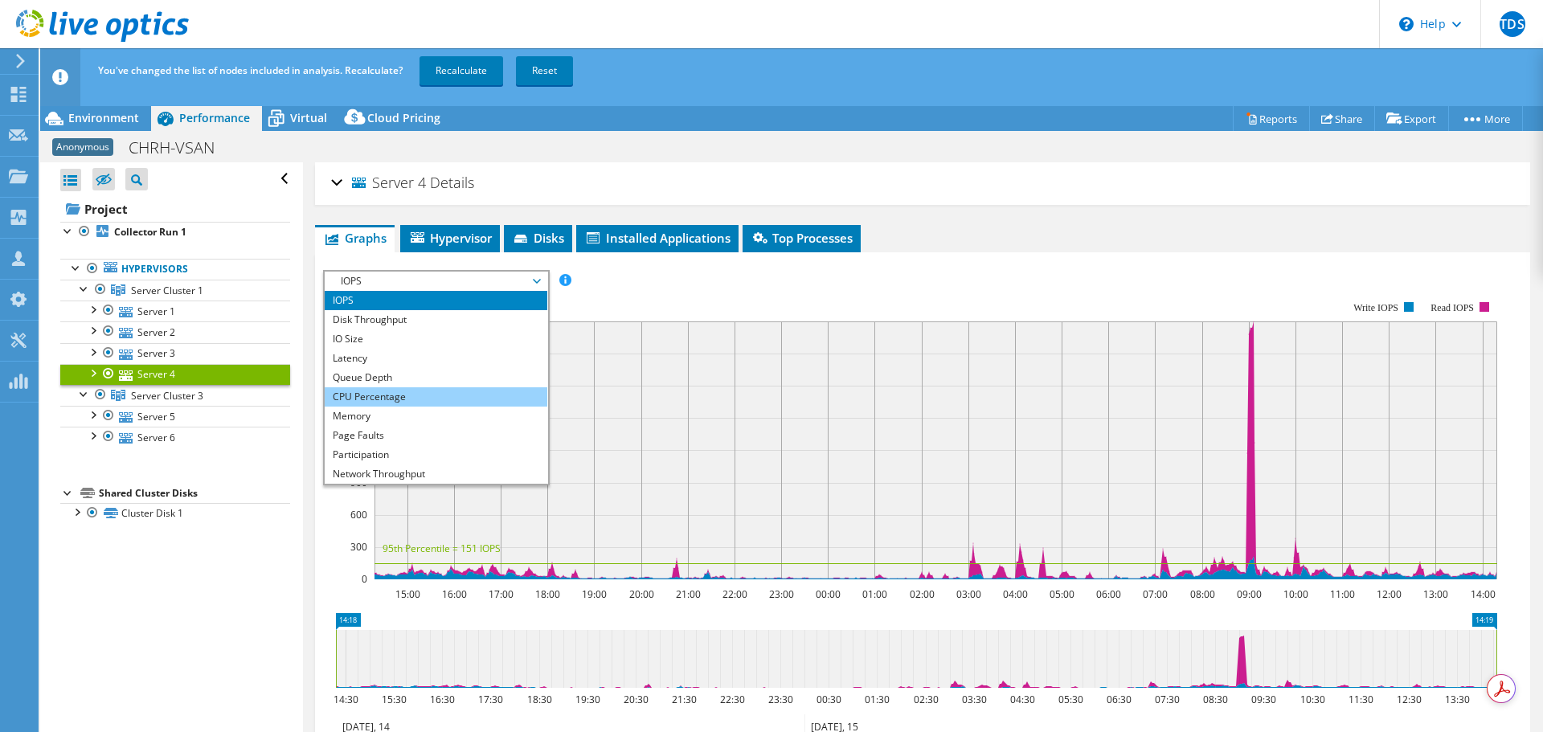
click at [471, 393] on li "CPU Percentage" at bounding box center [436, 396] width 223 height 19
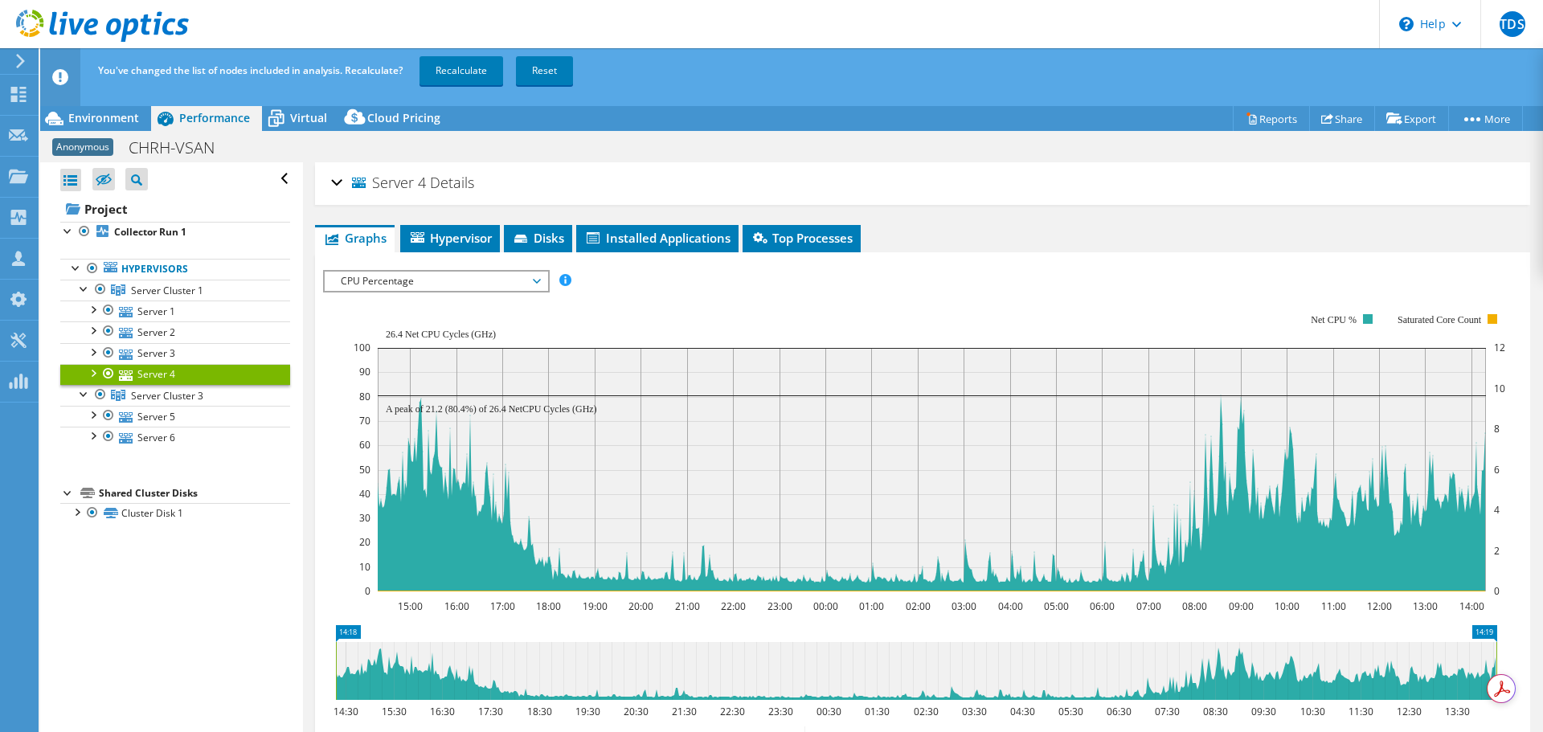
click at [468, 288] on span "CPU Percentage" at bounding box center [436, 281] width 207 height 19
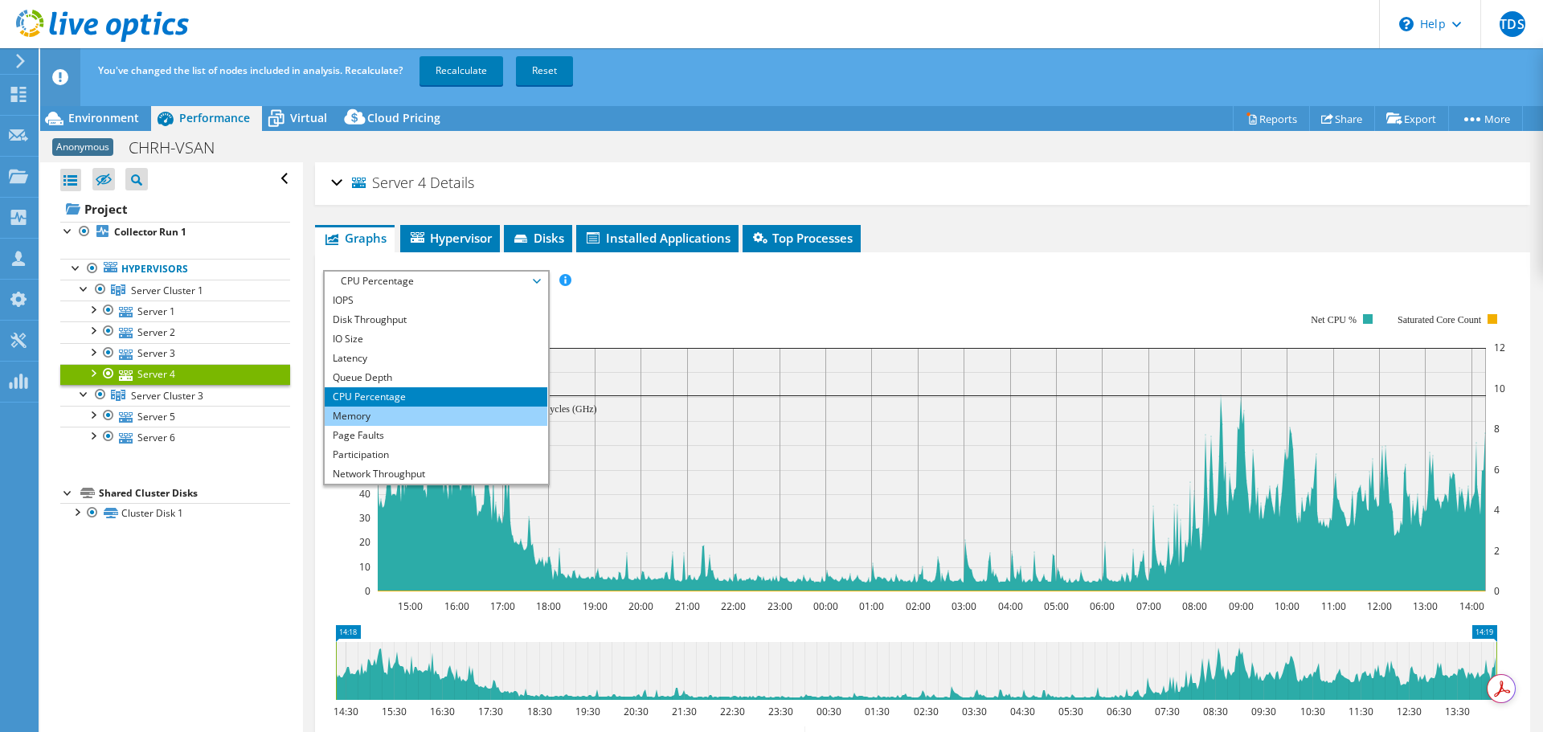
click at [482, 414] on li "Memory" at bounding box center [436, 416] width 223 height 19
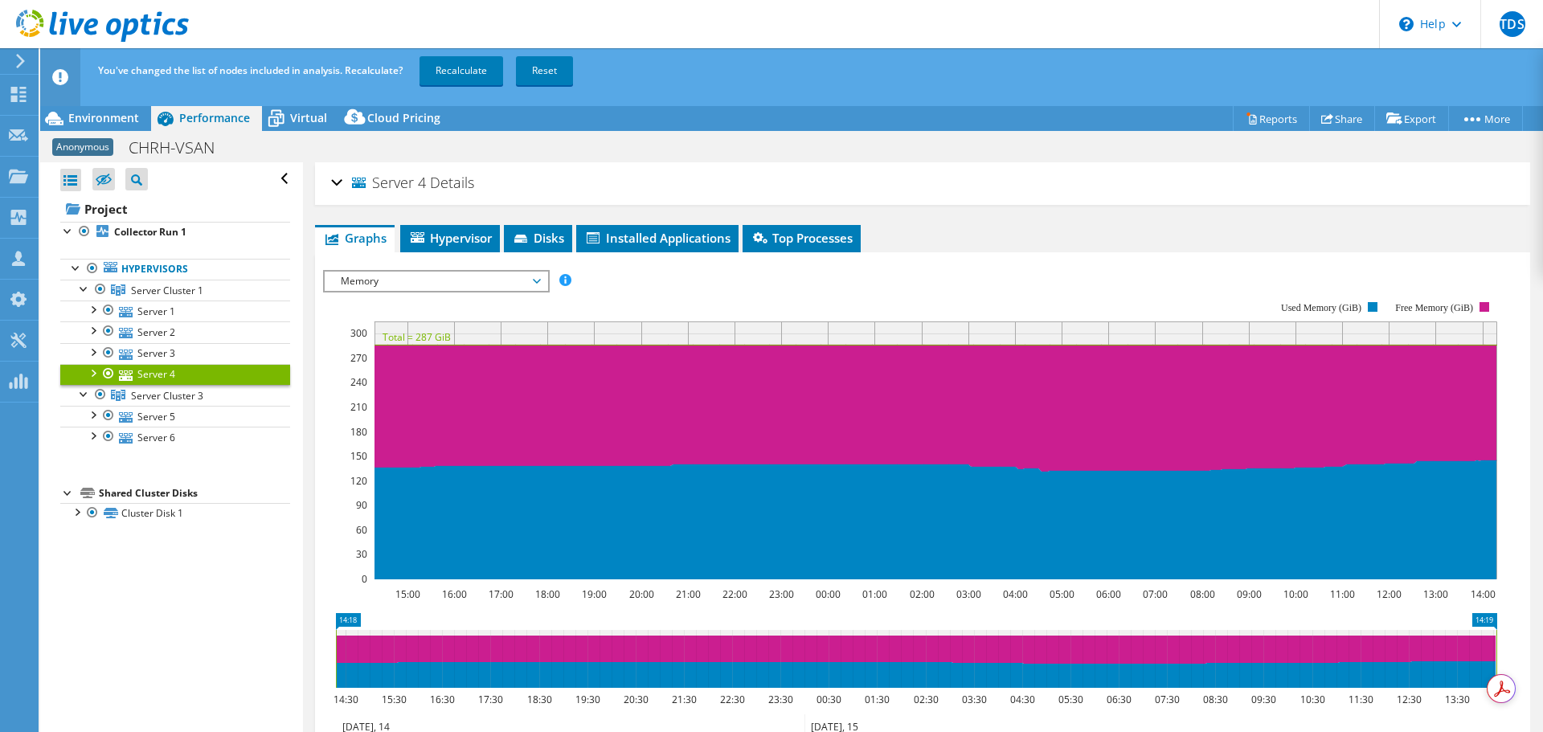
click at [949, 280] on icon "15:00 16:00 17:00 18:00 19:00 20:00 21:00 22:00 23:00 00:00 01:00 02:00 03:00 0…" at bounding box center [916, 440] width 1186 height 321
click at [195, 296] on span "Server Cluster 1" at bounding box center [167, 291] width 72 height 14
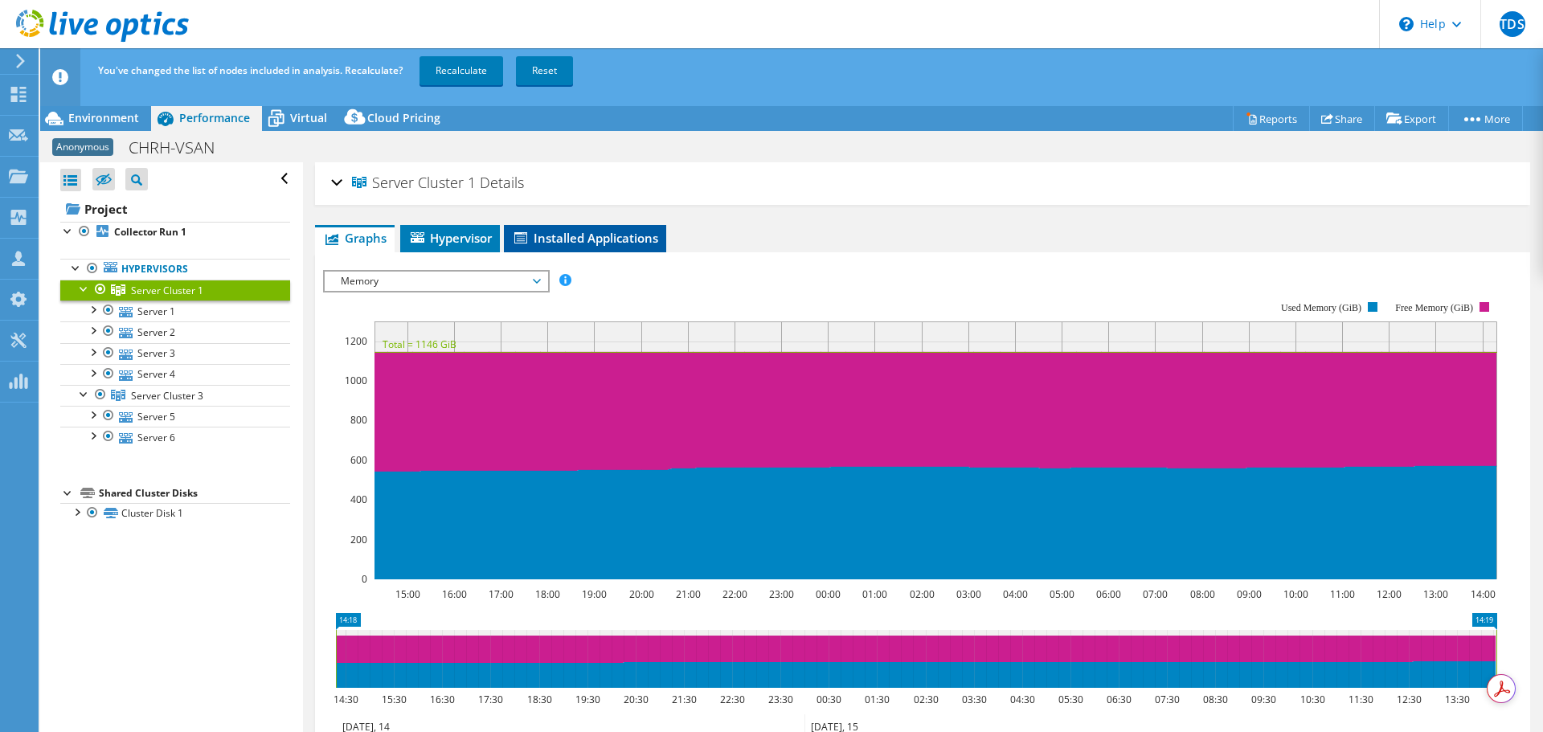
click at [575, 239] on span "Installed Applications" at bounding box center [585, 238] width 146 height 16
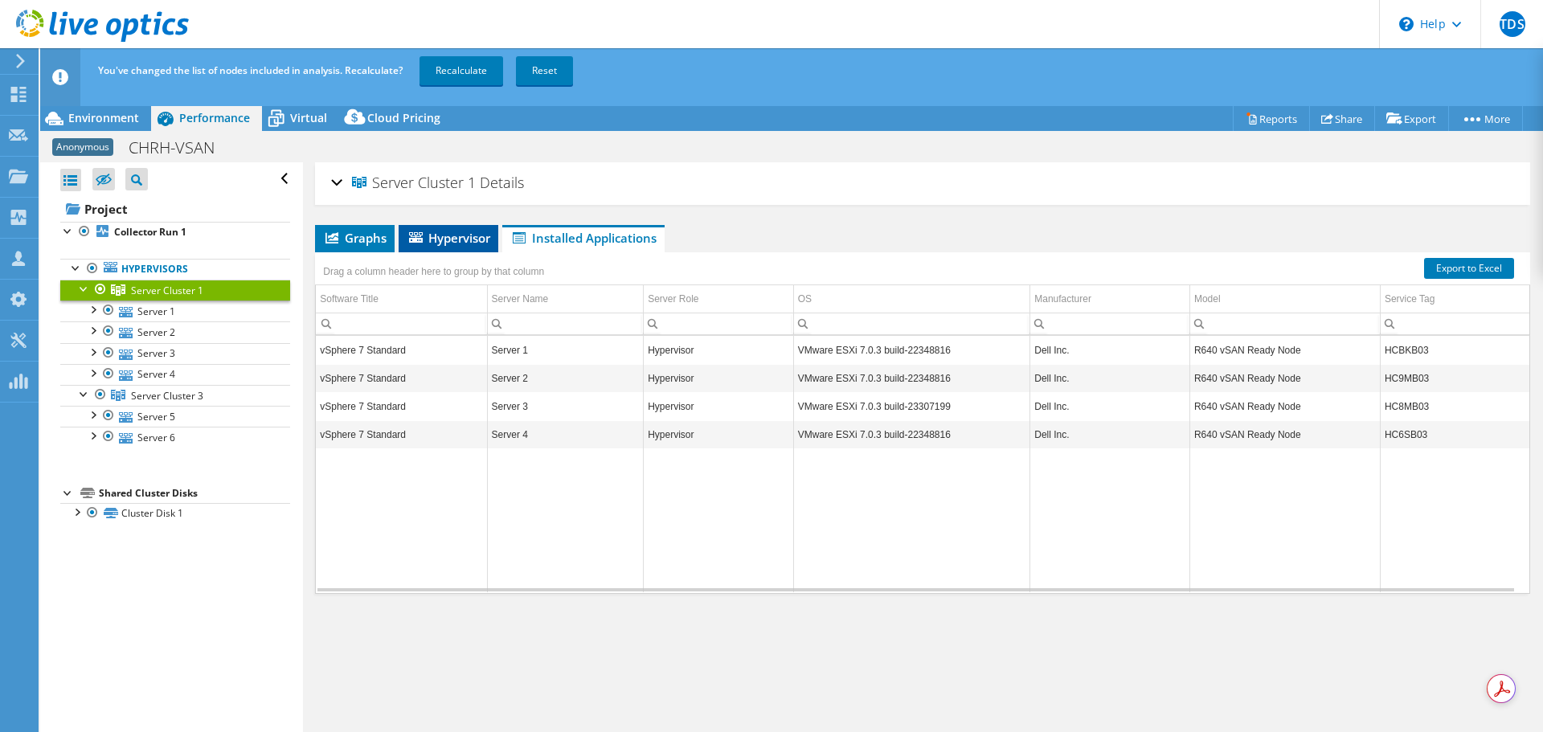
click at [449, 243] on span "Hypervisor" at bounding box center [449, 238] width 84 height 16
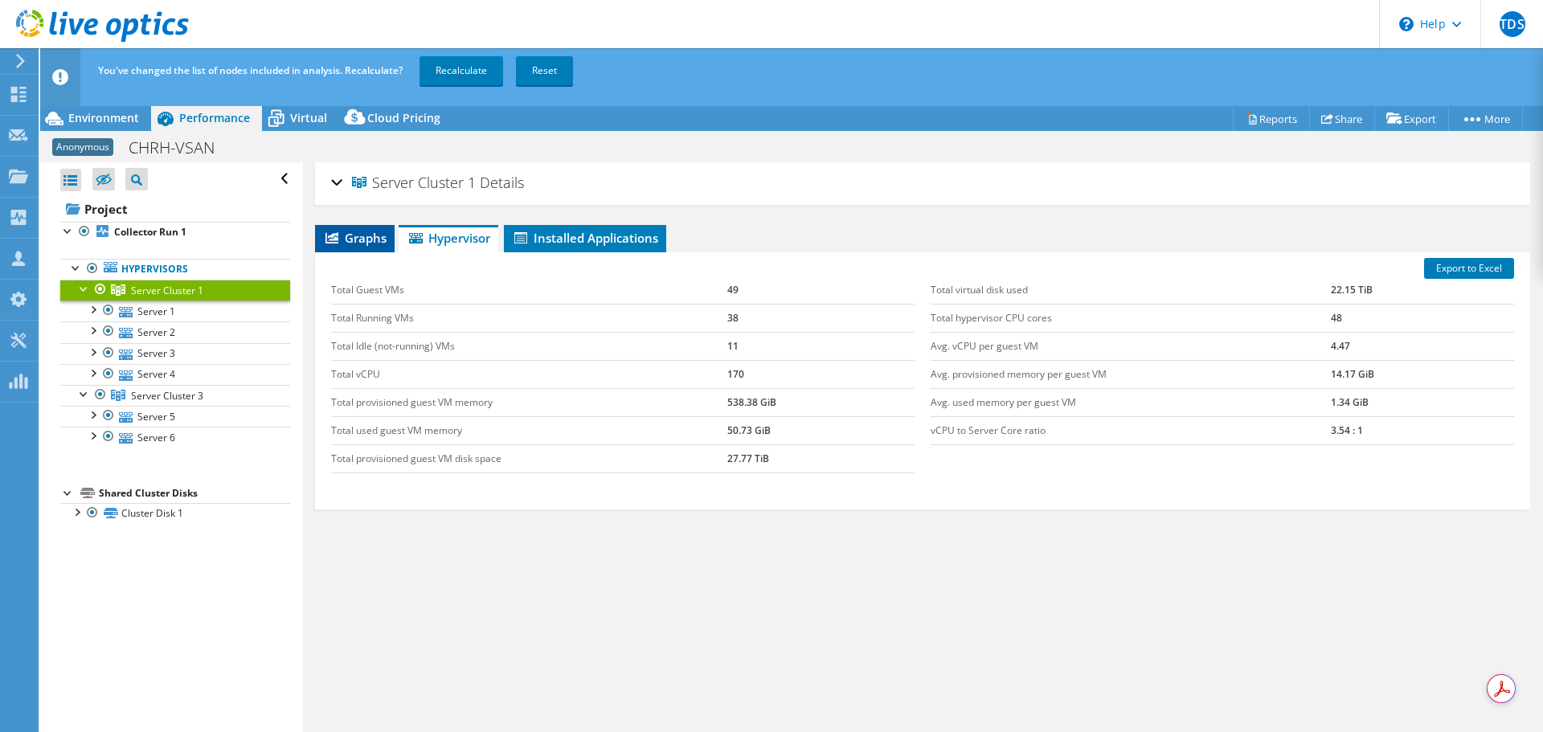
click at [383, 236] on span "Graphs" at bounding box center [354, 238] width 63 height 16
